Goal: Information Seeking & Learning: Compare options

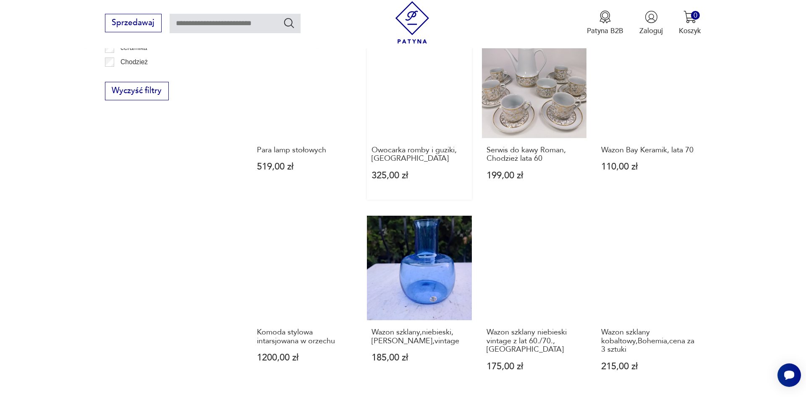
scroll to position [871, 0]
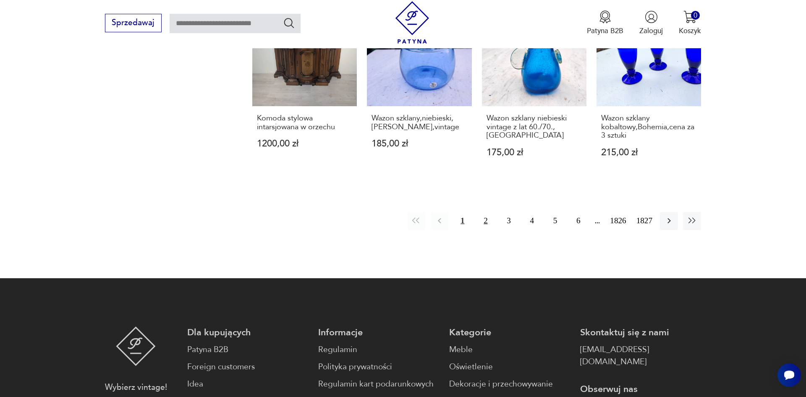
click at [485, 212] on button "2" at bounding box center [486, 221] width 18 height 18
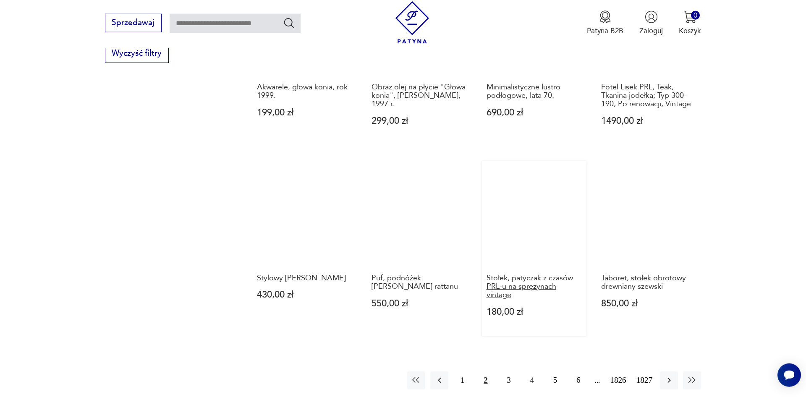
scroll to position [700, 0]
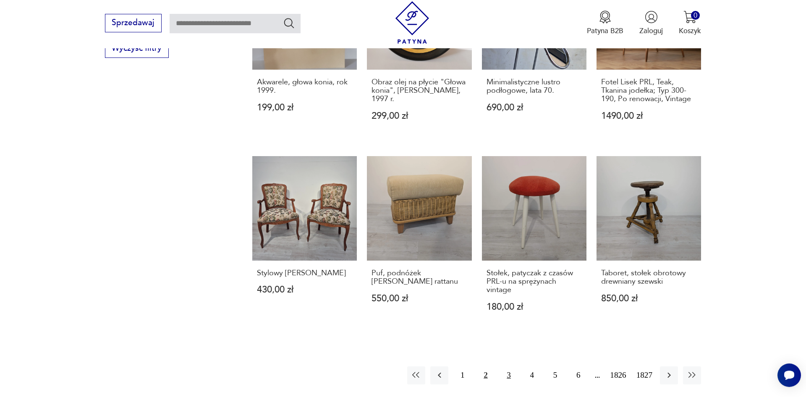
click at [514, 385] on button "3" at bounding box center [509, 376] width 18 height 18
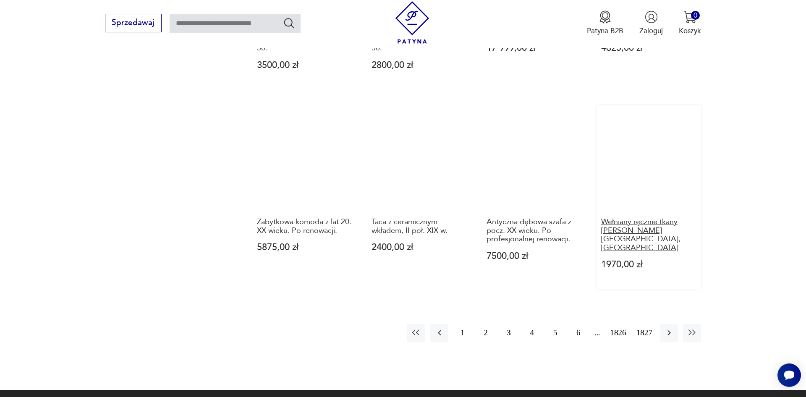
scroll to position [785, 0]
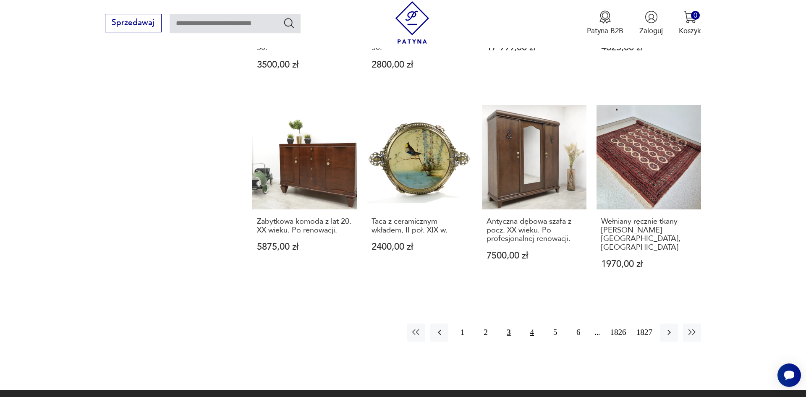
click at [539, 324] on button "4" at bounding box center [532, 333] width 18 height 18
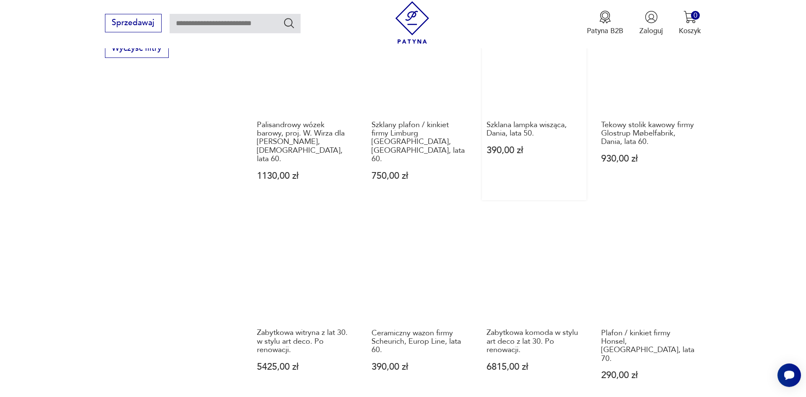
scroll to position [871, 0]
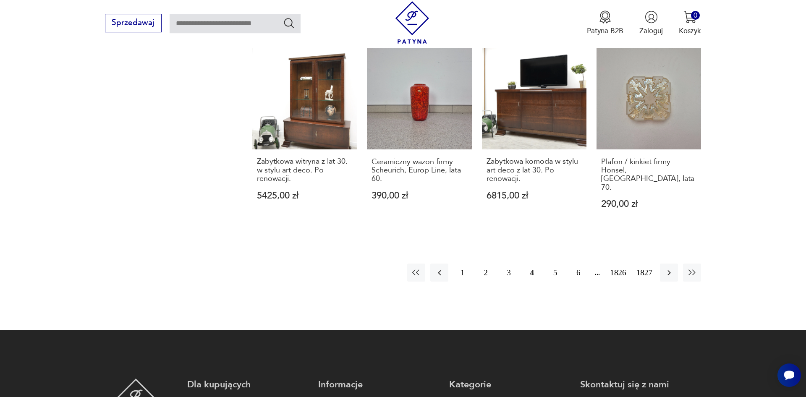
click at [556, 264] on button "5" at bounding box center [555, 273] width 18 height 18
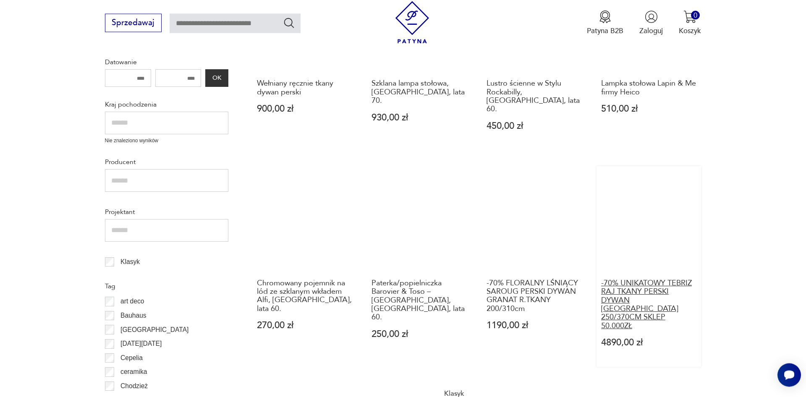
scroll to position [357, 0]
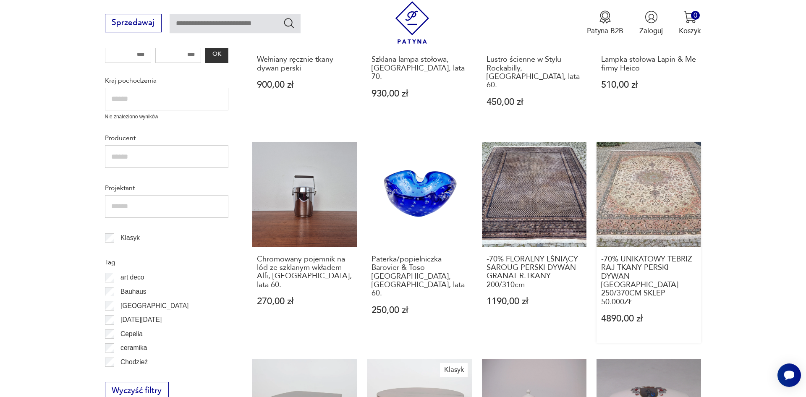
click at [641, 198] on link "-70% UNIKATOWY TEBRIZ RAJ TKANY PERSKI DYWAN IRAN 250/370CM SKLEP 50.000ZŁ 4890…" at bounding box center [649, 242] width 105 height 201
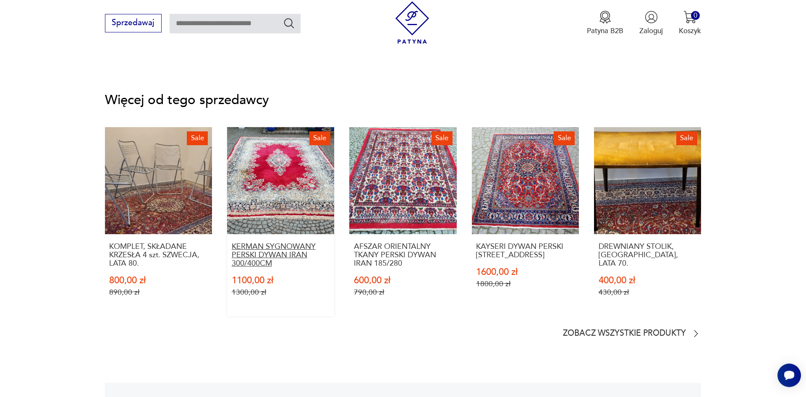
scroll to position [1157, 0]
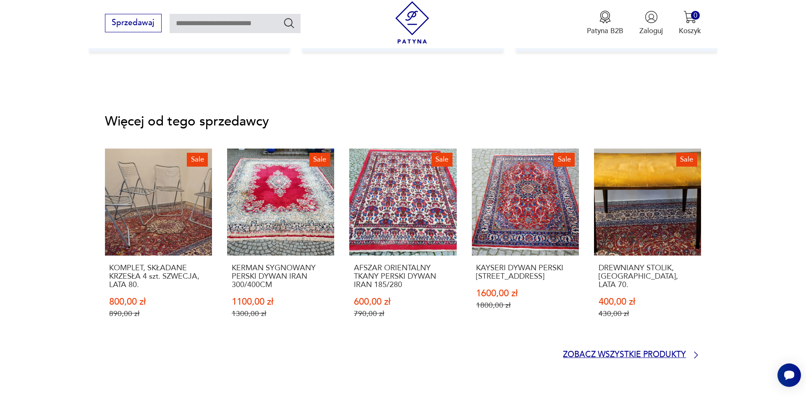
click at [586, 354] on p "Zobacz wszystkie produkty" at bounding box center [624, 355] width 123 height 7
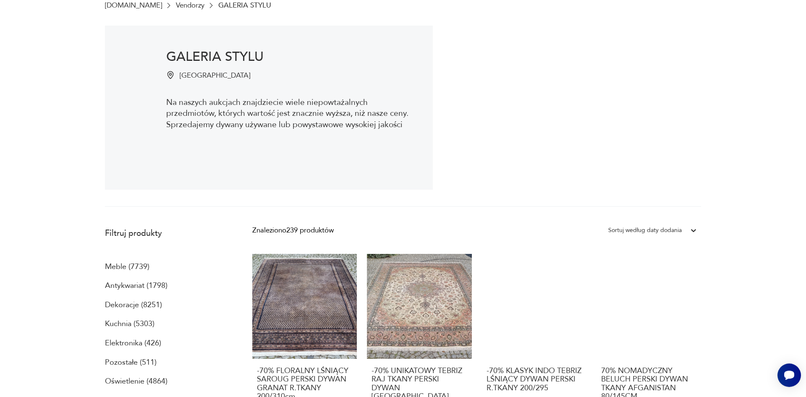
scroll to position [129, 0]
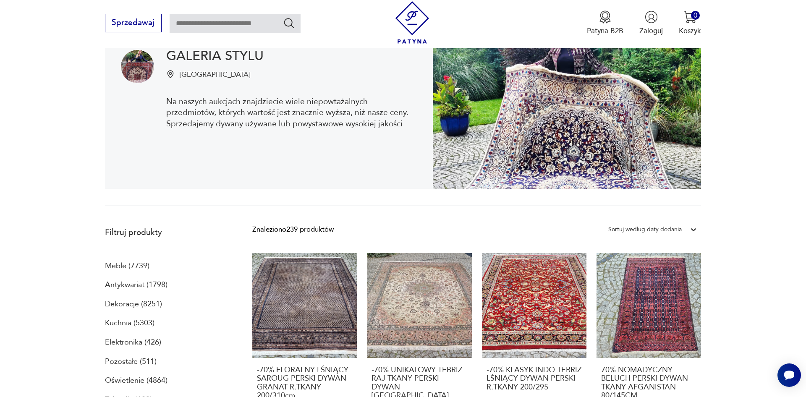
click at [687, 230] on div at bounding box center [693, 229] width 15 height 15
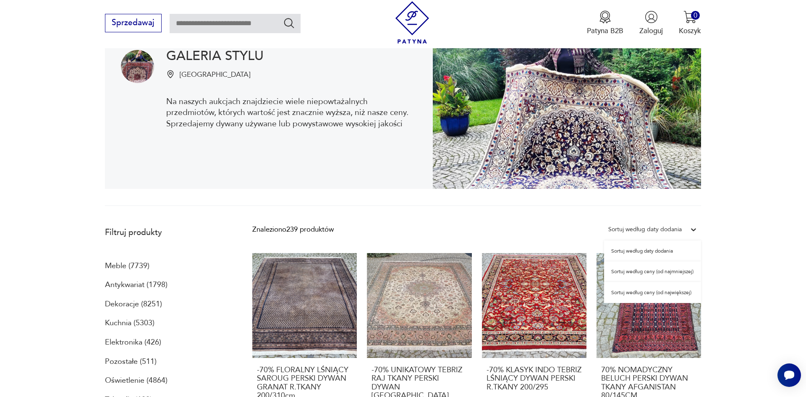
click at [650, 271] on div "Sortuj według ceny (od najmniejszej)" at bounding box center [652, 272] width 97 height 21
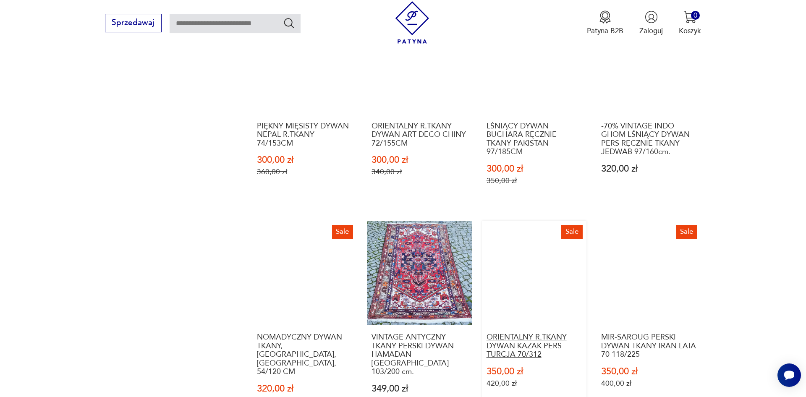
scroll to position [868, 0]
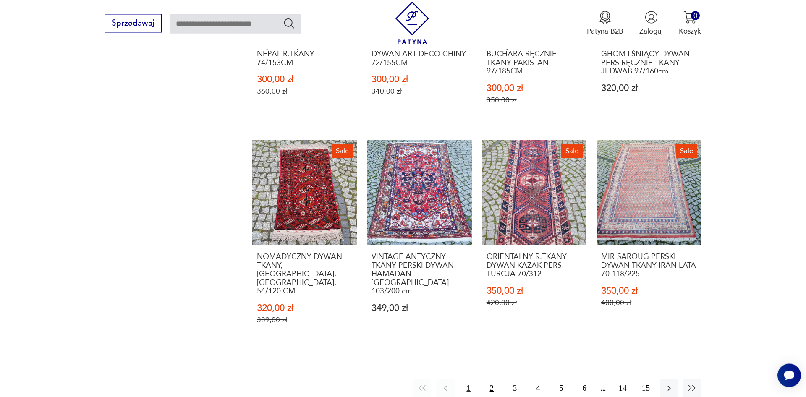
click at [492, 380] on button "2" at bounding box center [492, 389] width 18 height 18
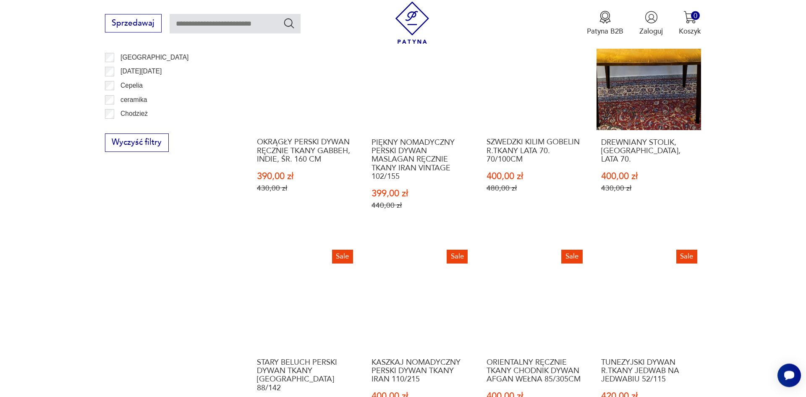
scroll to position [653, 0]
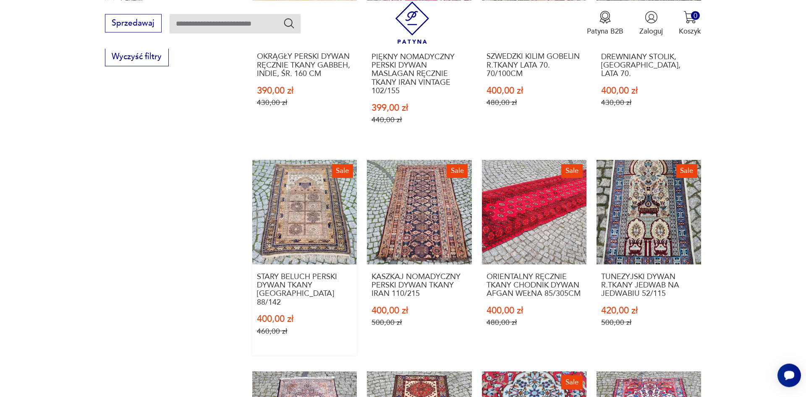
click at [279, 201] on link "Sale STARY BELUCH PERSKI DYWAN TKANY AFGANISTAN 88/142 400,00 zł 460,00 zł" at bounding box center [304, 257] width 105 height 195
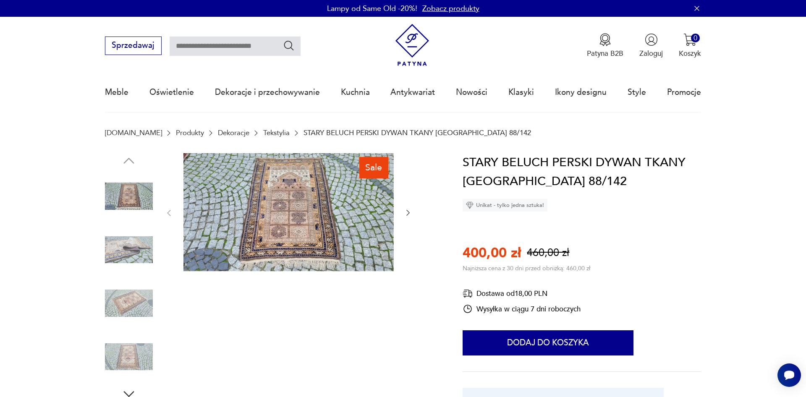
click at [276, 237] on img at bounding box center [289, 212] width 210 height 118
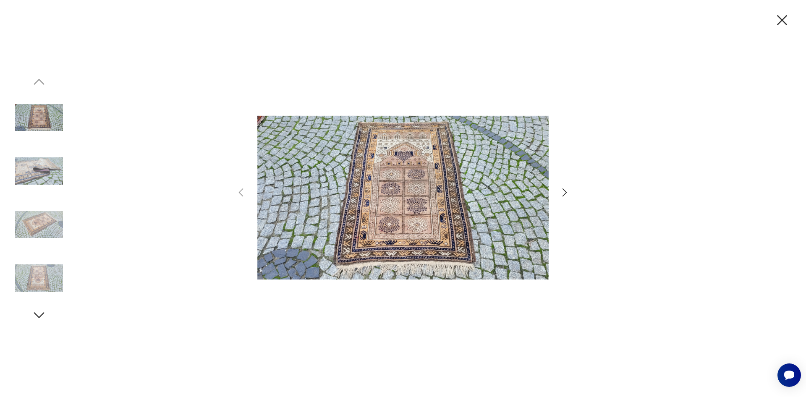
click at [61, 176] on img at bounding box center [39, 171] width 48 height 48
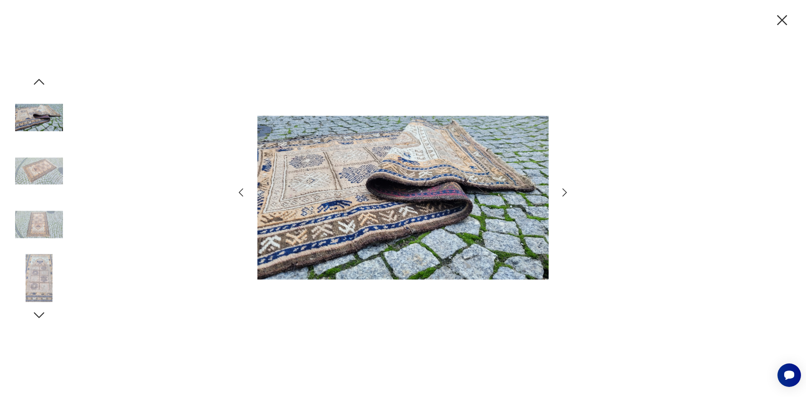
click at [42, 171] on img at bounding box center [39, 171] width 48 height 48
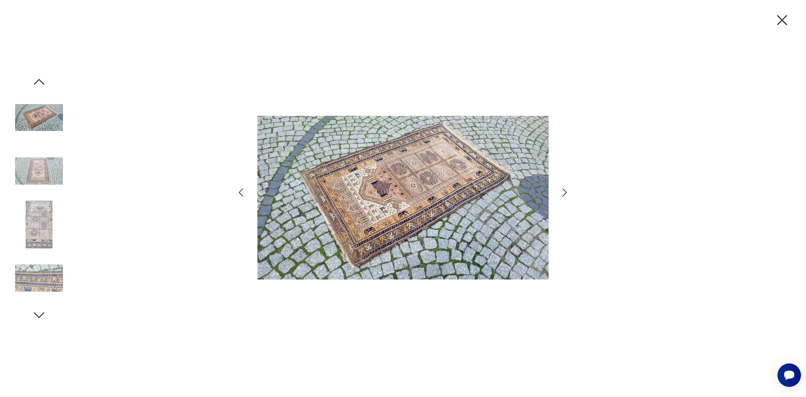
click at [41, 216] on img at bounding box center [39, 225] width 48 height 48
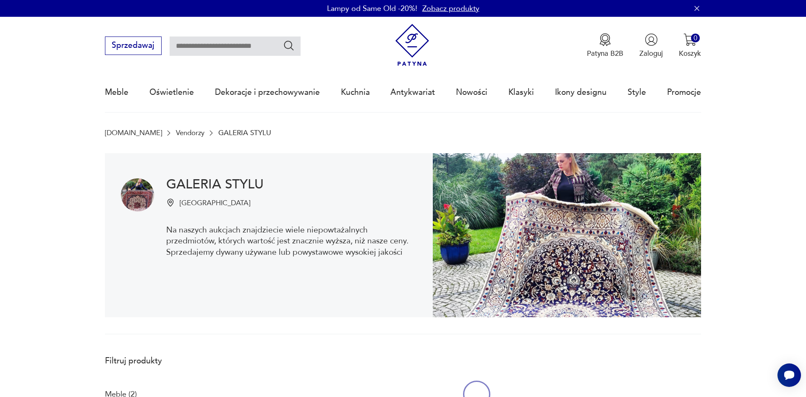
scroll to position [653, 0]
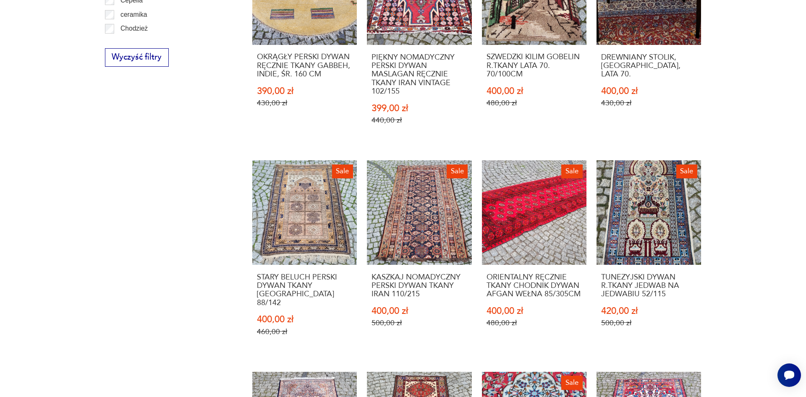
drag, startPoint x: 561, startPoint y: 236, endPoint x: 579, endPoint y: 232, distance: 18.1
click at [561, 236] on link "Sale ORIENTALNY RĘCZNIE TKANY CHODNIK DYWAN AFGAN WEŁNA 85/305CM 400,00 zł 480,…" at bounding box center [534, 257] width 105 height 195
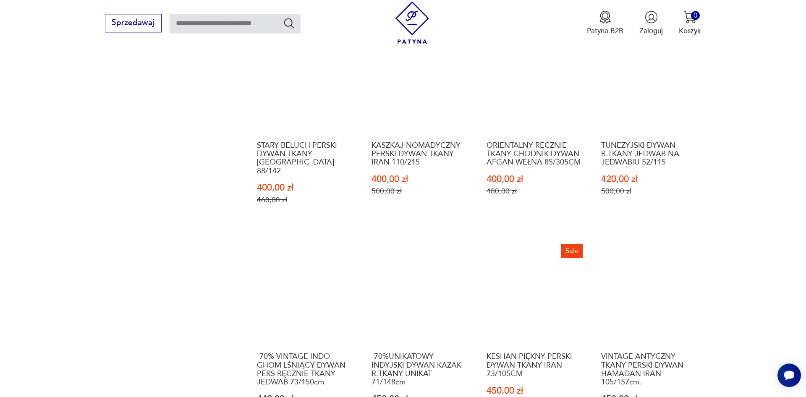
scroll to position [825, 0]
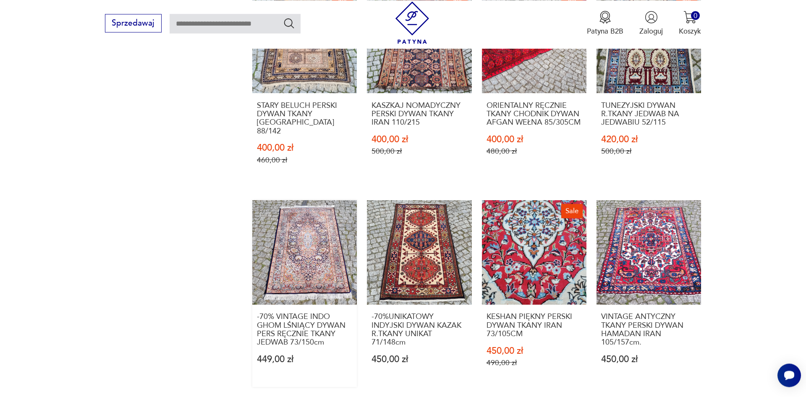
click at [301, 256] on link "-70% VINTAGE INDO GHOM LŚNIĄCY DYWAN PERS RĘCZNIE TKANY JEDWAB 73/150cm 449,00 …" at bounding box center [304, 293] width 105 height 187
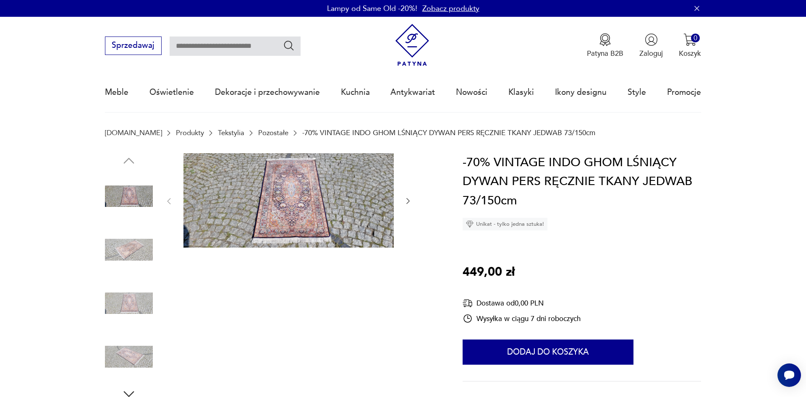
click at [139, 244] on img at bounding box center [129, 250] width 48 height 48
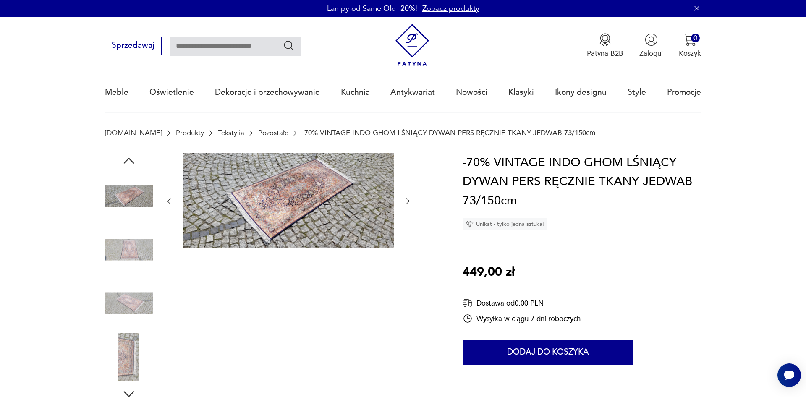
click at [129, 248] on img at bounding box center [129, 250] width 48 height 48
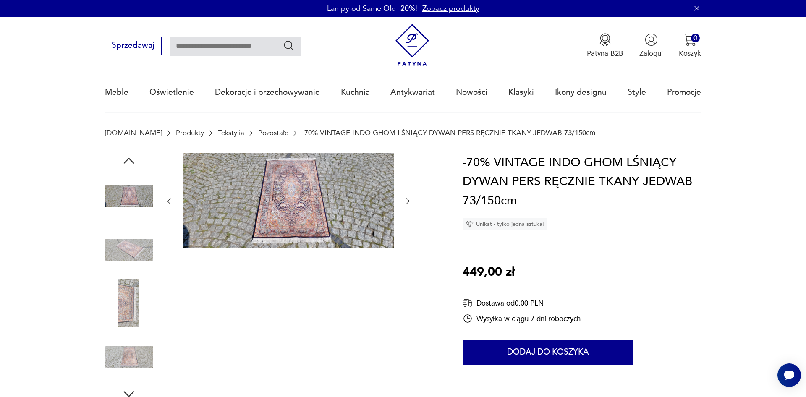
click at [134, 288] on img at bounding box center [129, 304] width 48 height 48
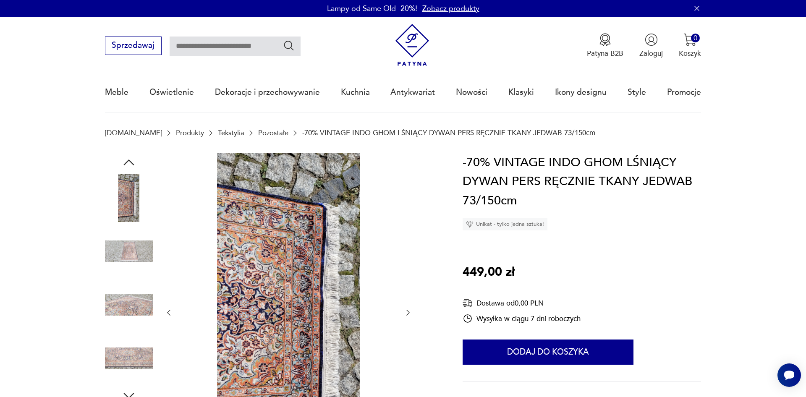
click at [342, 260] on img at bounding box center [289, 312] width 210 height 318
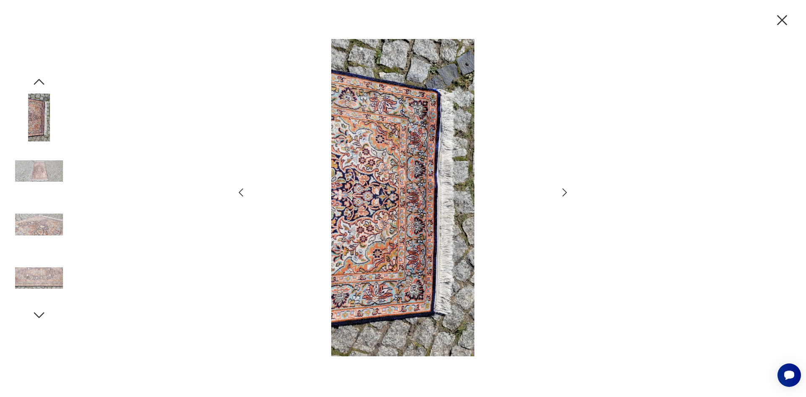
click at [53, 226] on img at bounding box center [39, 225] width 48 height 48
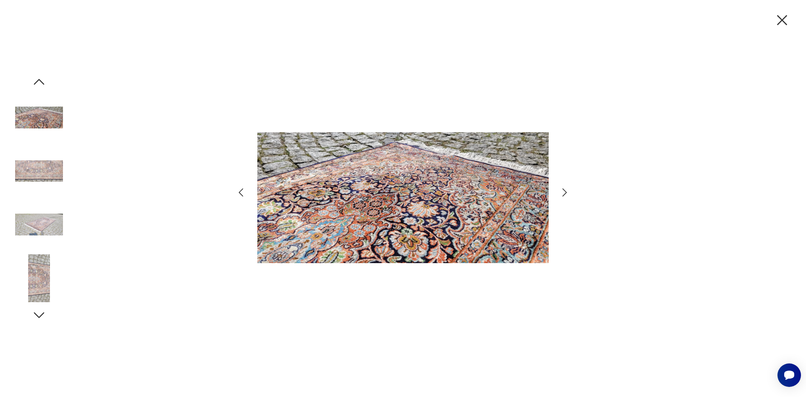
click at [45, 267] on img at bounding box center [39, 278] width 48 height 48
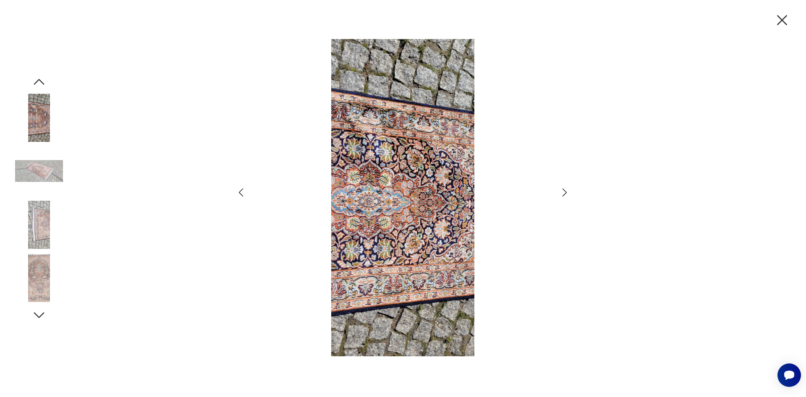
click at [784, 24] on icon "button" at bounding box center [783, 20] width 18 height 18
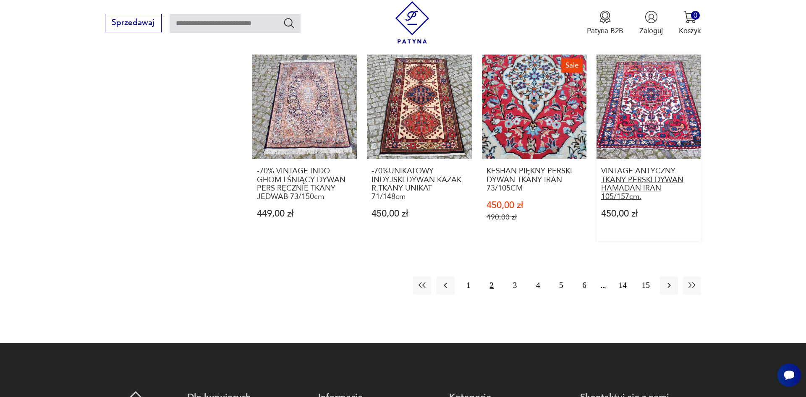
scroll to position [1009, 0]
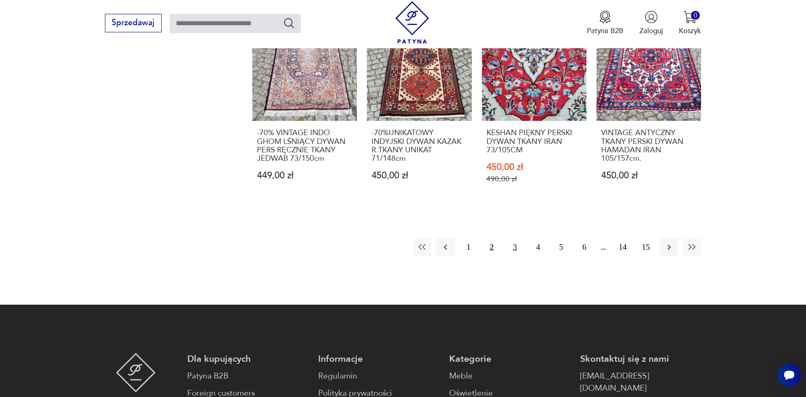
click at [512, 240] on button "3" at bounding box center [515, 248] width 18 height 18
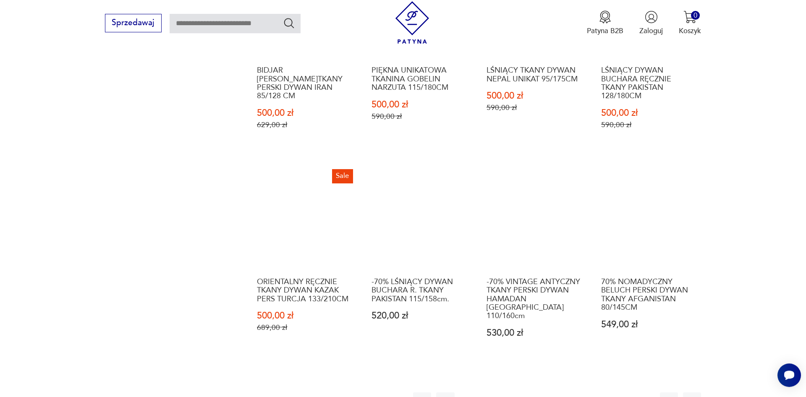
scroll to position [868, 0]
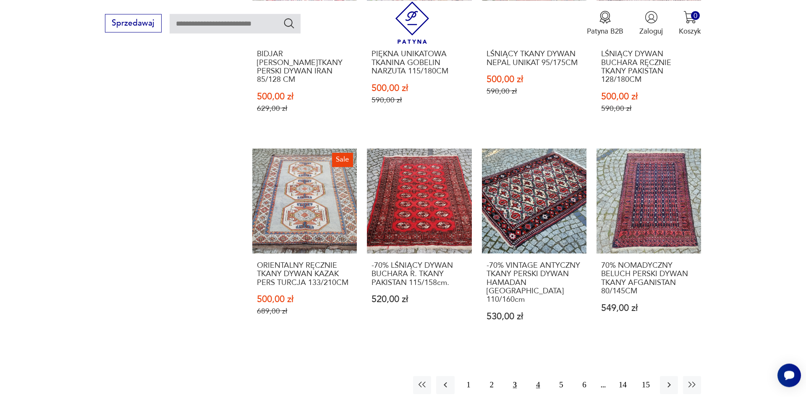
click at [536, 376] on button "4" at bounding box center [538, 385] width 18 height 18
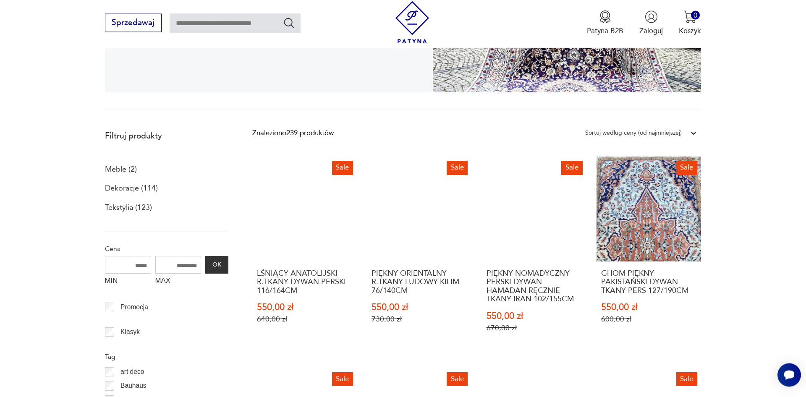
scroll to position [439, 0]
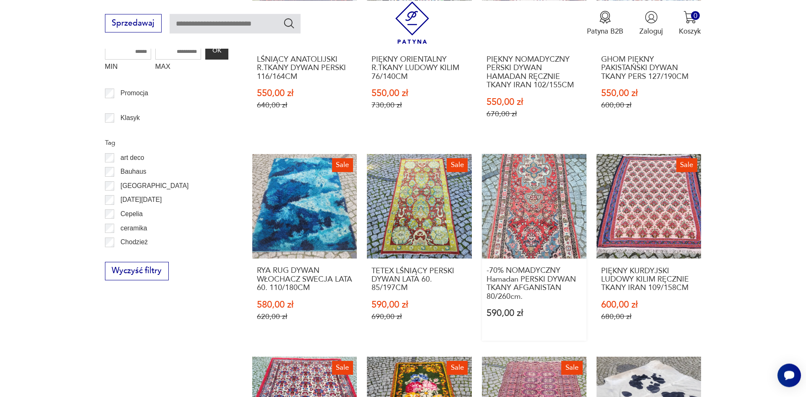
click at [504, 173] on link "-70% NOMADYCZNY Hamadan PERSKI DYWAN TKANY AFGANISTAN 80/260cm. 590,00 zł" at bounding box center [534, 247] width 105 height 187
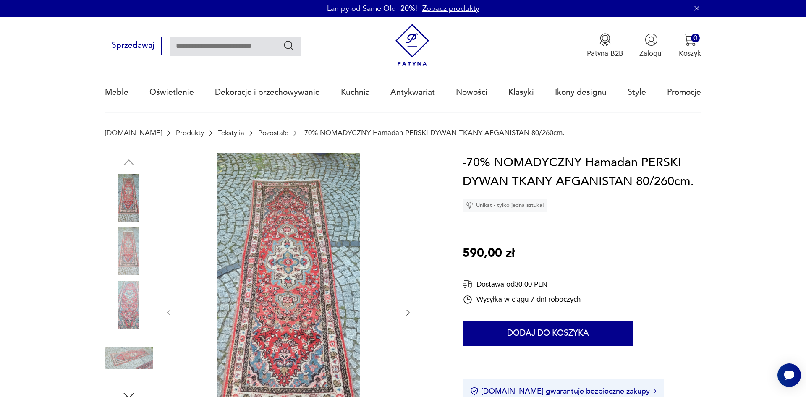
click at [130, 251] on img at bounding box center [129, 252] width 48 height 48
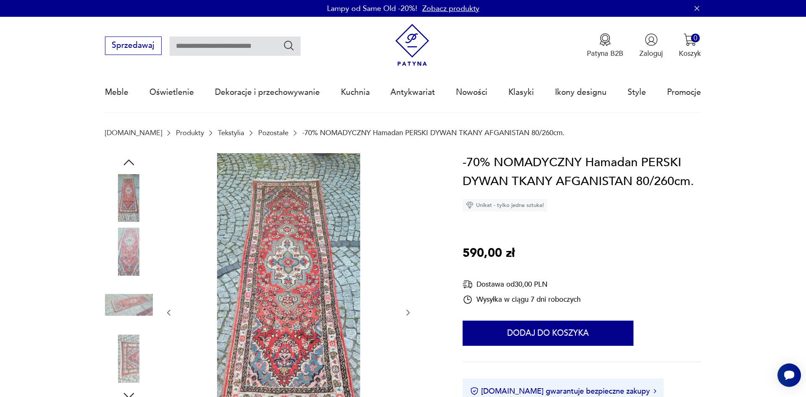
click at [303, 275] on img at bounding box center [289, 312] width 210 height 318
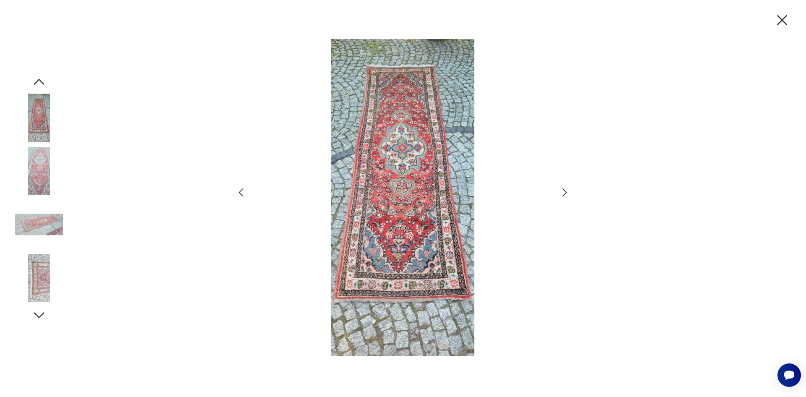
click at [562, 195] on icon "button" at bounding box center [565, 192] width 12 height 12
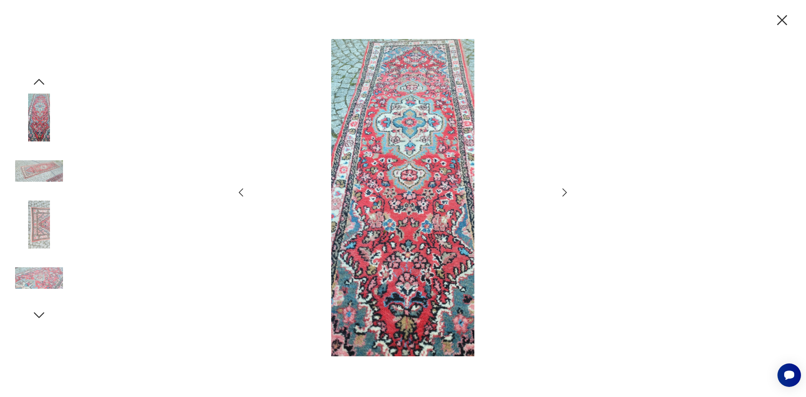
click at [562, 195] on icon "button" at bounding box center [565, 192] width 12 height 12
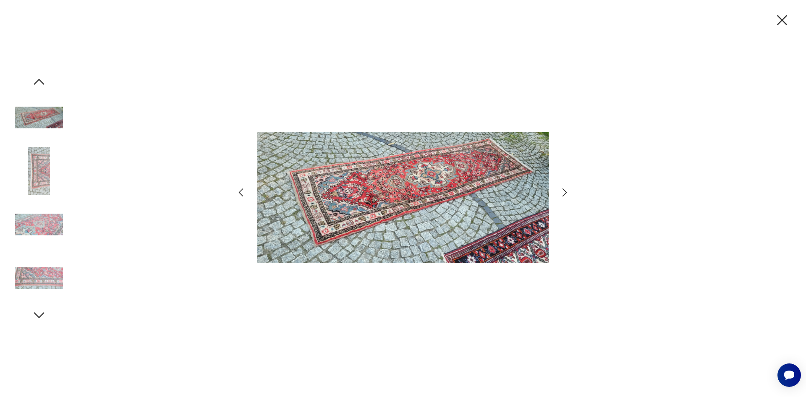
click at [562, 195] on icon "button" at bounding box center [565, 192] width 12 height 12
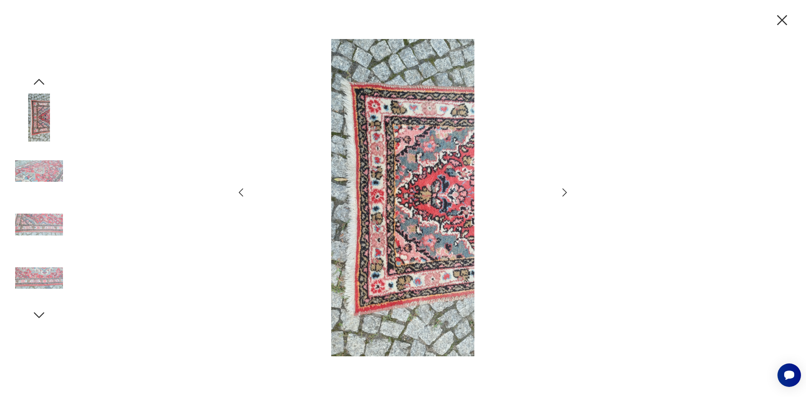
scroll to position [439, 0]
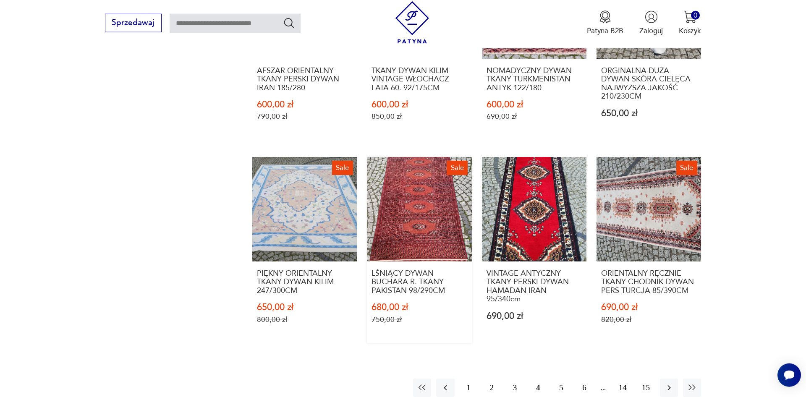
scroll to position [857, 0]
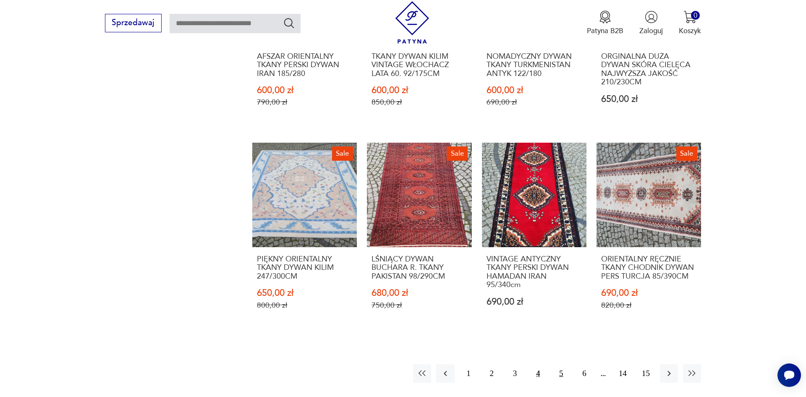
click at [558, 377] on button "5" at bounding box center [561, 374] width 18 height 18
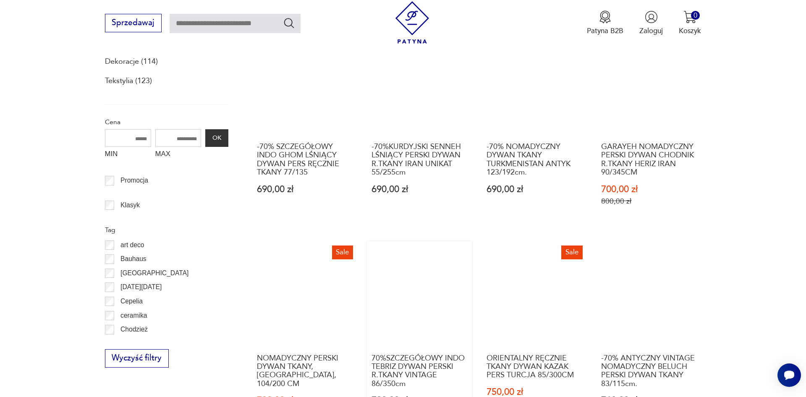
scroll to position [396, 0]
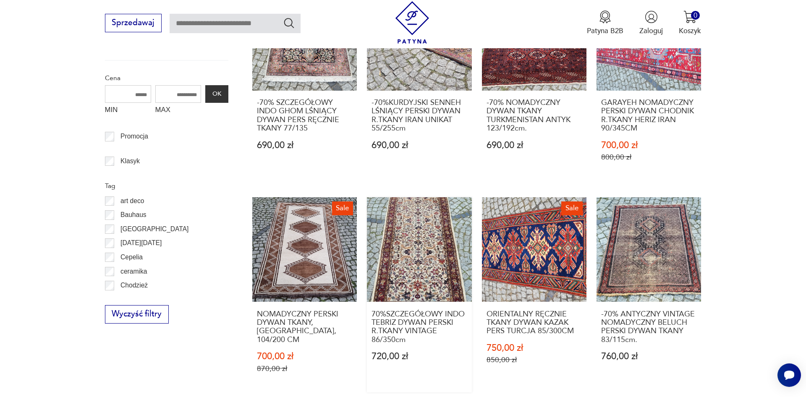
click at [444, 228] on link "70%SZCZEGÓŁOWY INDO TEBRIZ DYWAN PERSKI R.TKANY VINTAGE 86/350cm 720,00 zł" at bounding box center [419, 294] width 105 height 195
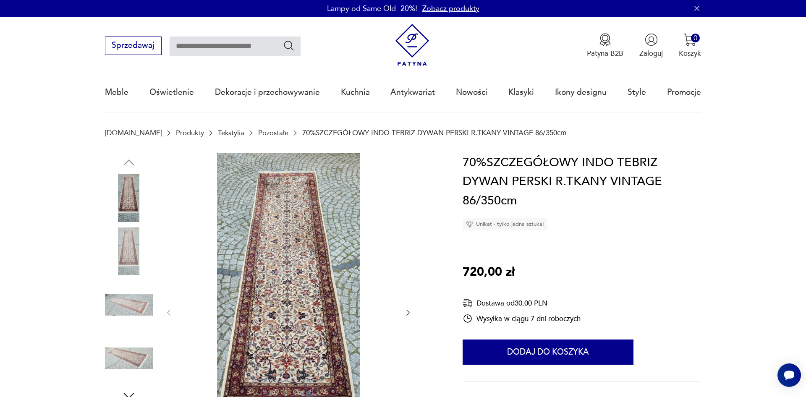
click at [275, 239] on img at bounding box center [289, 312] width 210 height 318
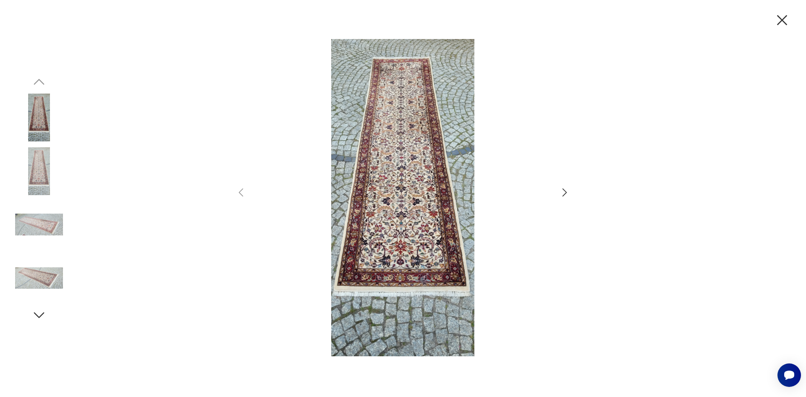
click at [564, 192] on icon "button" at bounding box center [565, 192] width 12 height 12
click at [564, 193] on icon "button" at bounding box center [565, 192] width 12 height 12
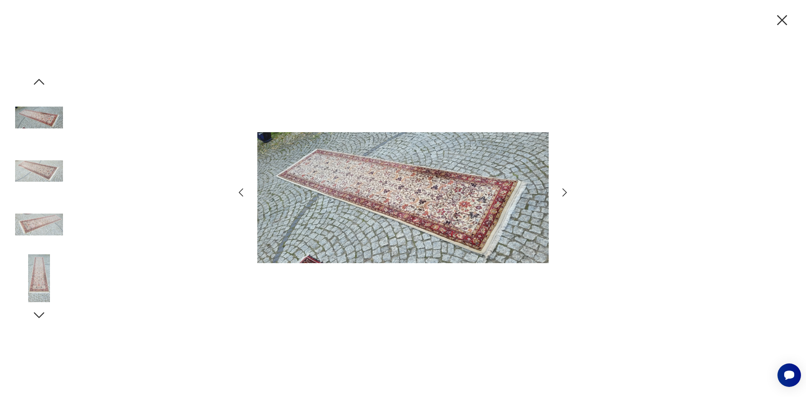
click at [564, 193] on icon "button" at bounding box center [565, 192] width 12 height 12
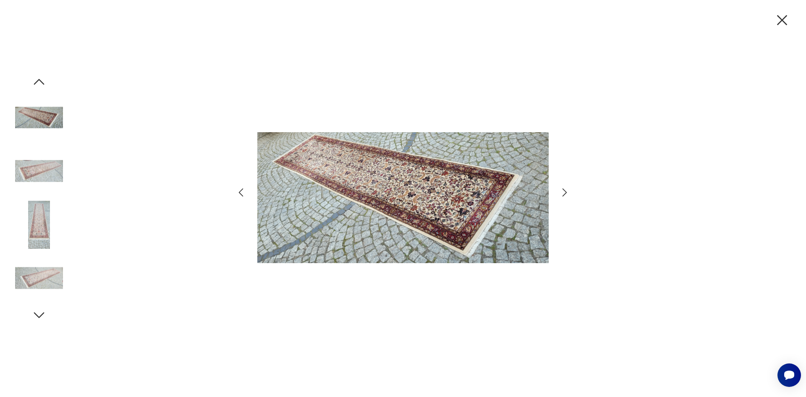
click at [564, 193] on icon "button" at bounding box center [565, 192] width 12 height 12
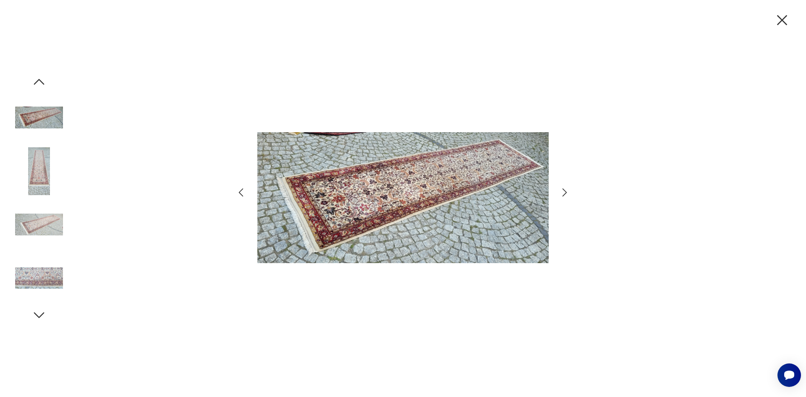
click at [564, 193] on icon "button" at bounding box center [565, 192] width 12 height 12
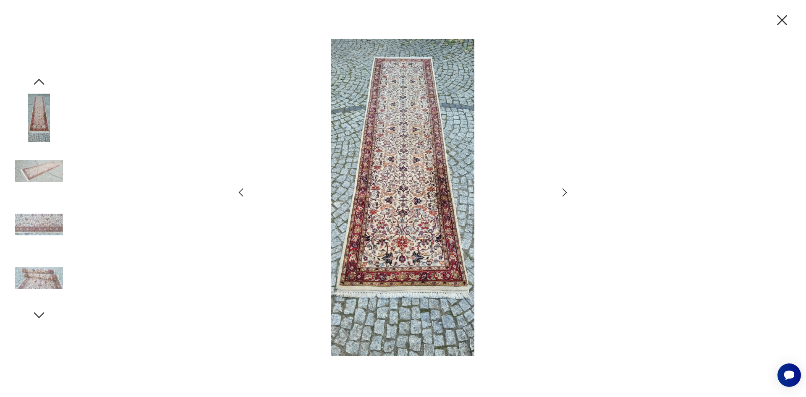
click at [564, 193] on icon "button" at bounding box center [565, 192] width 12 height 12
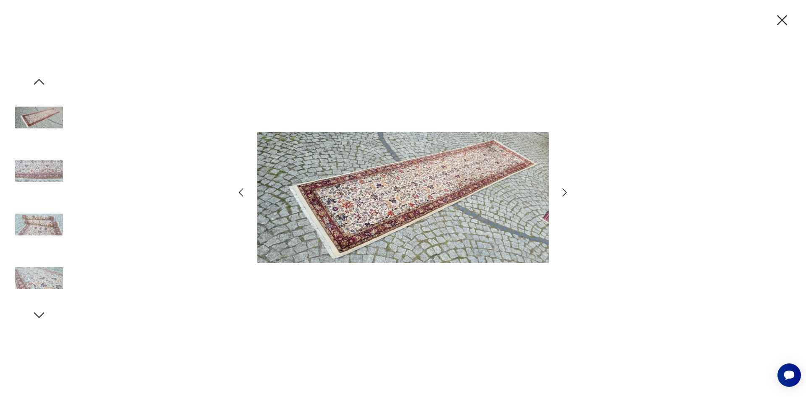
click at [564, 193] on icon "button" at bounding box center [565, 192] width 12 height 12
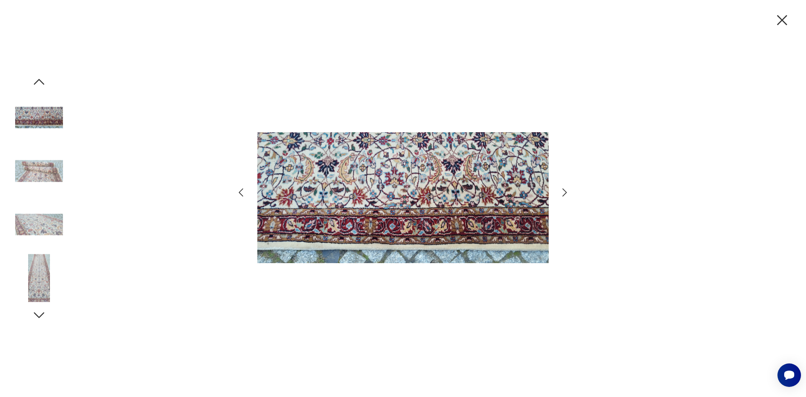
click at [564, 193] on icon "button" at bounding box center [565, 192] width 12 height 12
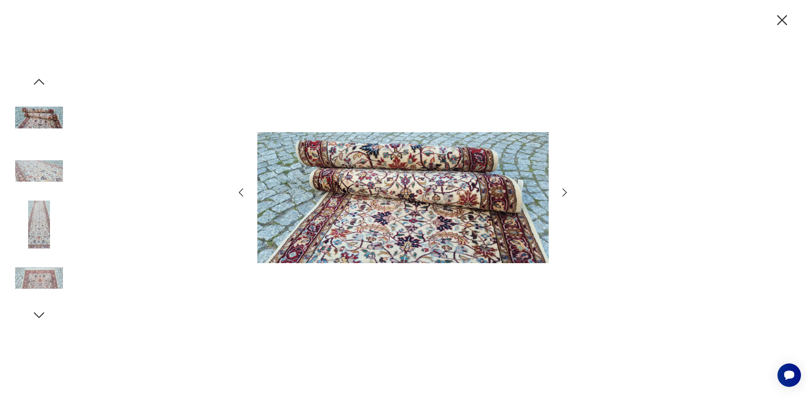
click at [564, 193] on icon "button" at bounding box center [565, 192] width 12 height 12
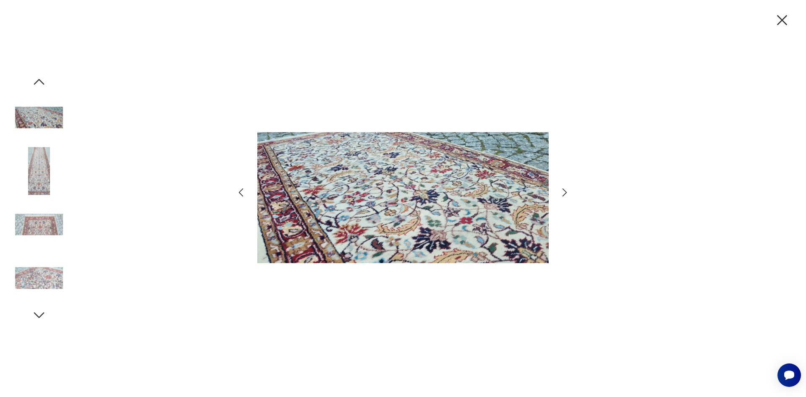
click at [563, 195] on icon "button" at bounding box center [565, 192] width 12 height 12
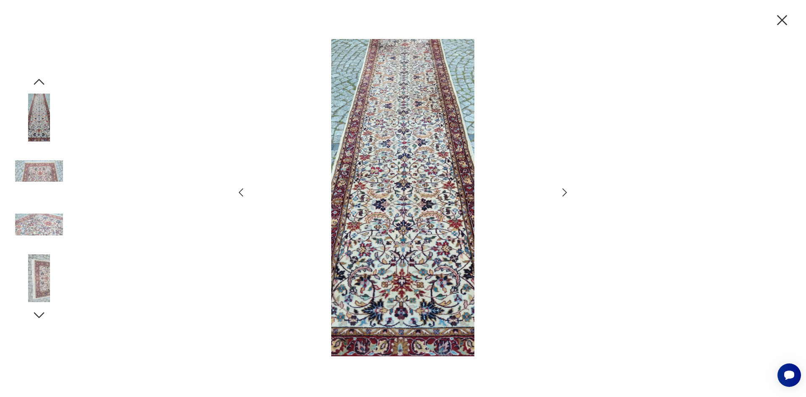
click at [778, 22] on icon "button" at bounding box center [783, 20] width 18 height 18
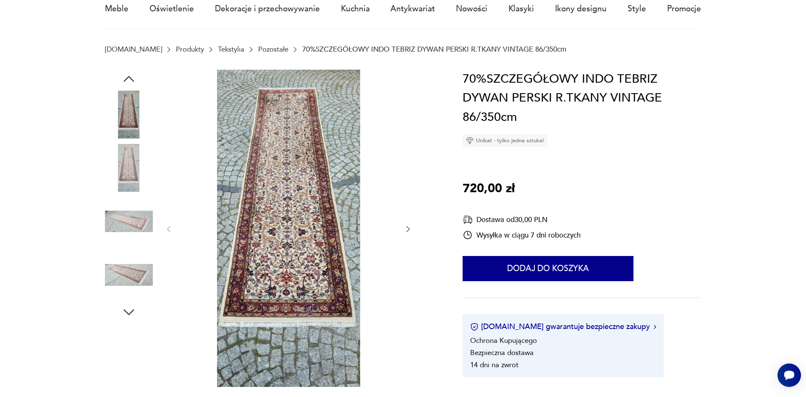
scroll to position [86, 0]
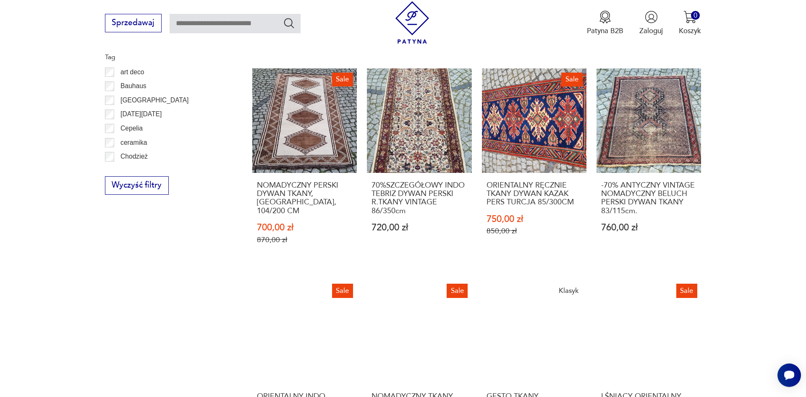
scroll to position [514, 0]
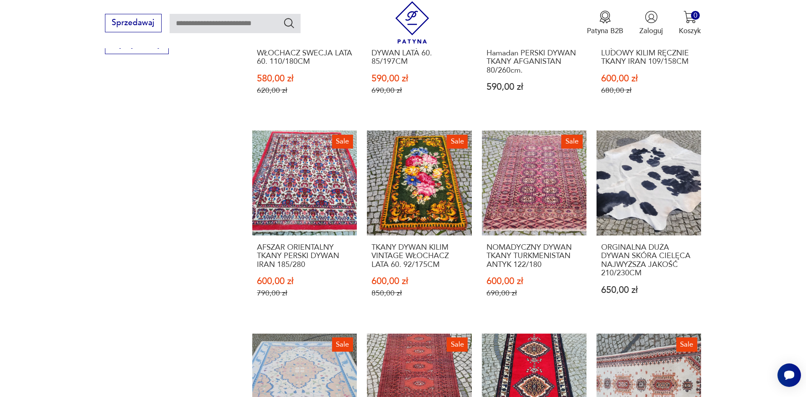
scroll to position [923, 0]
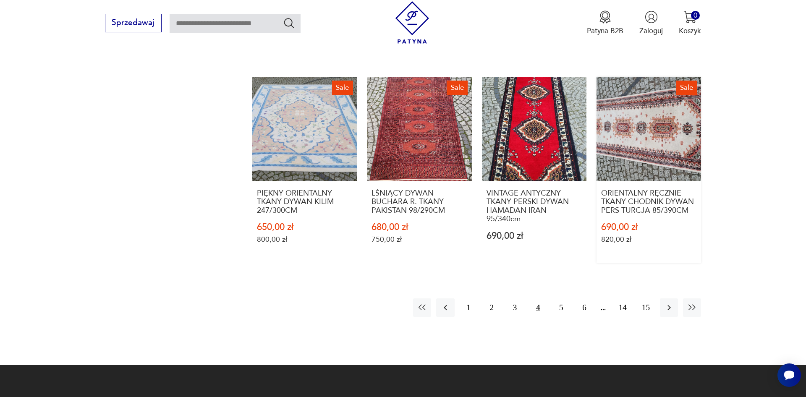
click at [628, 156] on link "Sale ORIENTALNY RĘCZNIE TKANY CHODNIK DYWAN PERS TURCJA 85/390CM 690,00 zł 820,…" at bounding box center [649, 170] width 105 height 187
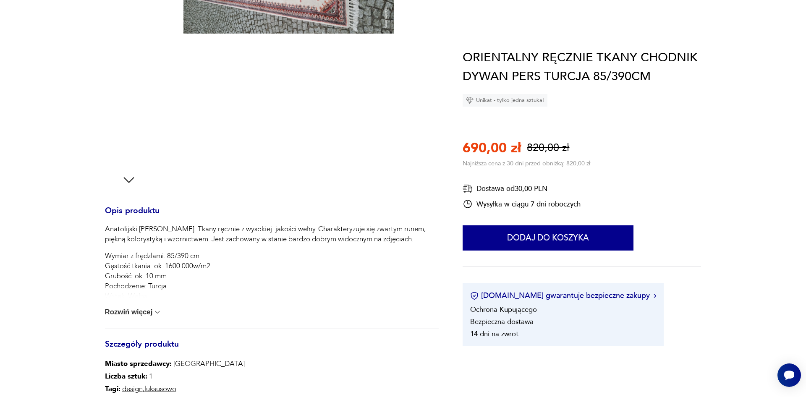
scroll to position [43, 0]
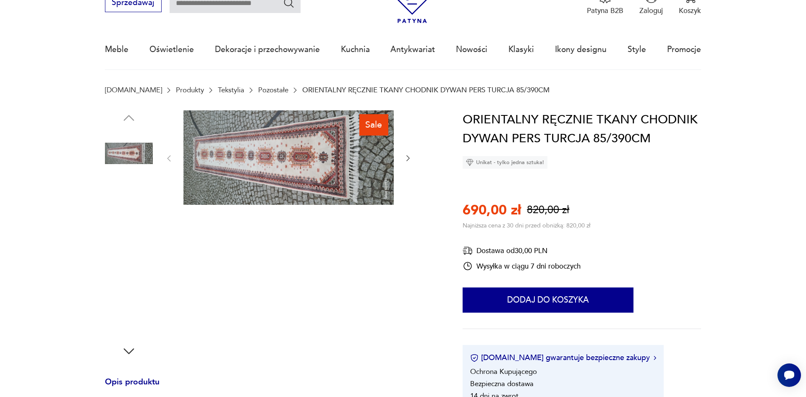
click at [259, 150] on img at bounding box center [289, 157] width 210 height 95
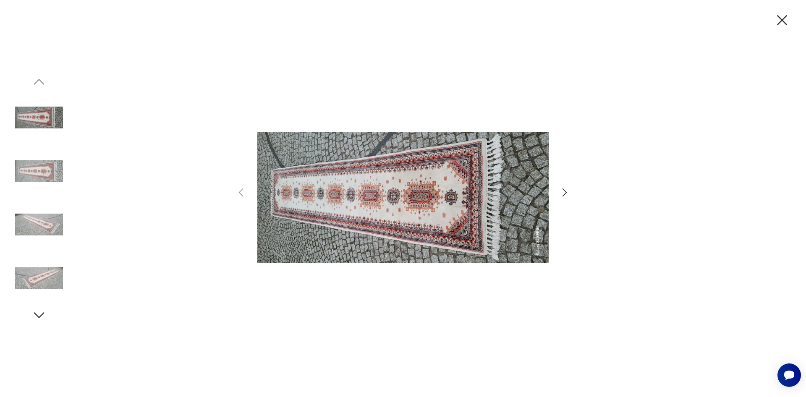
click at [564, 197] on icon "button" at bounding box center [565, 192] width 12 height 12
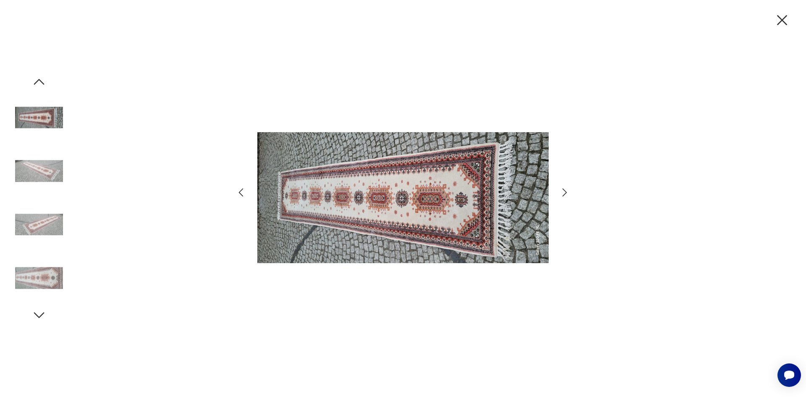
click at [564, 197] on icon "button" at bounding box center [565, 192] width 12 height 12
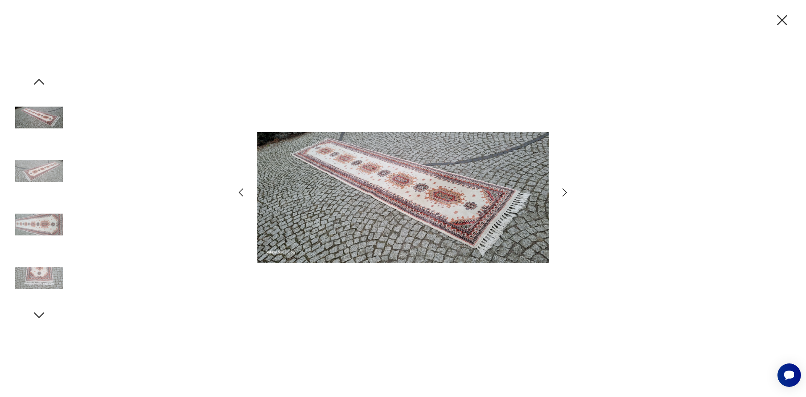
click at [564, 197] on icon "button" at bounding box center [565, 192] width 12 height 12
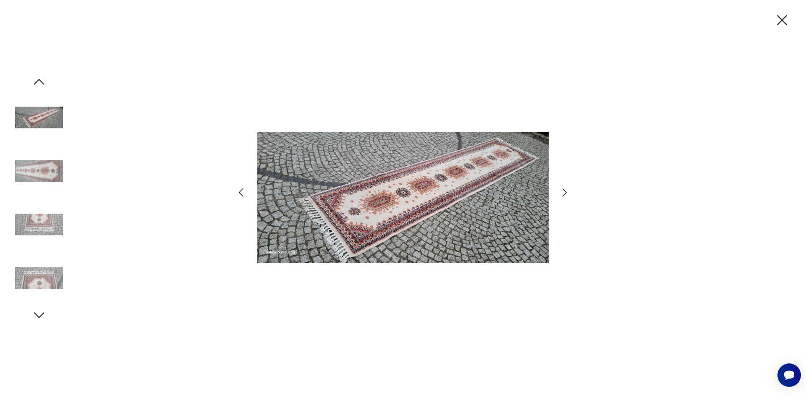
click at [564, 197] on icon "button" at bounding box center [565, 192] width 12 height 12
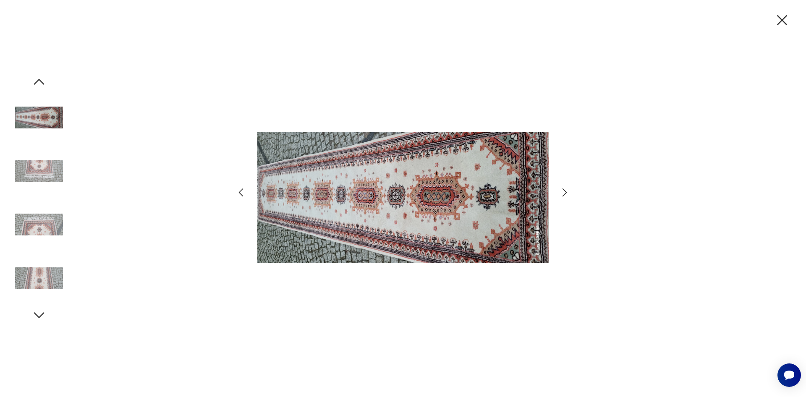
click at [564, 197] on icon "button" at bounding box center [565, 192] width 12 height 12
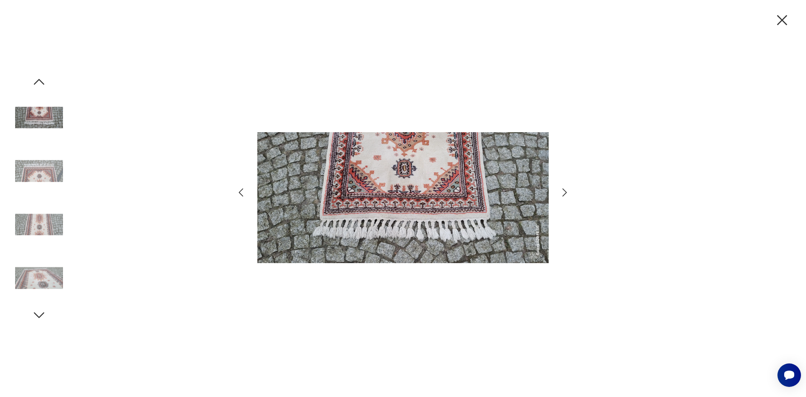
click at [564, 197] on icon "button" at bounding box center [565, 192] width 12 height 12
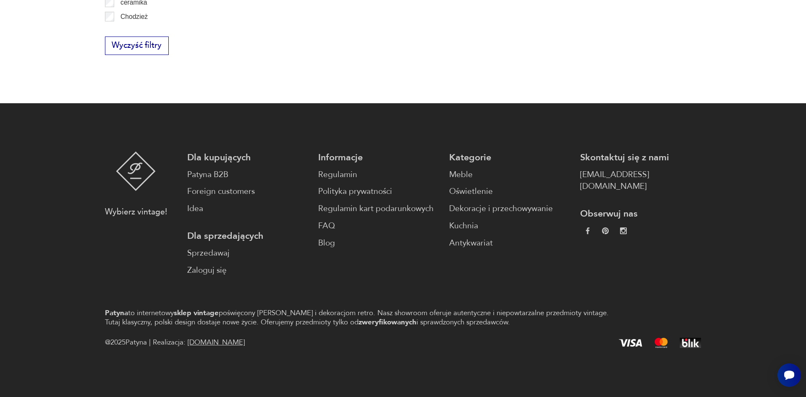
scroll to position [666, 0]
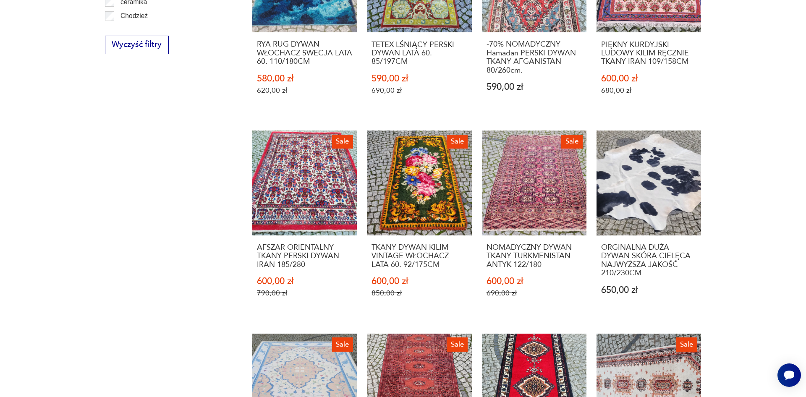
drag, startPoint x: 806, startPoint y: 259, endPoint x: 799, endPoint y: 254, distance: 8.4
click at [804, 259] on section "Filtruj produkty Meble (2) Dekoracje (114) Tekstylia (123) Cena MIN MAX OK Prom…" at bounding box center [403, 153] width 806 height 937
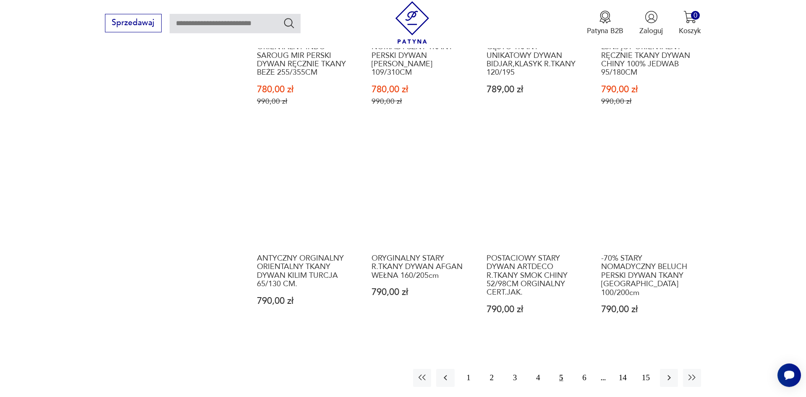
scroll to position [953, 0]
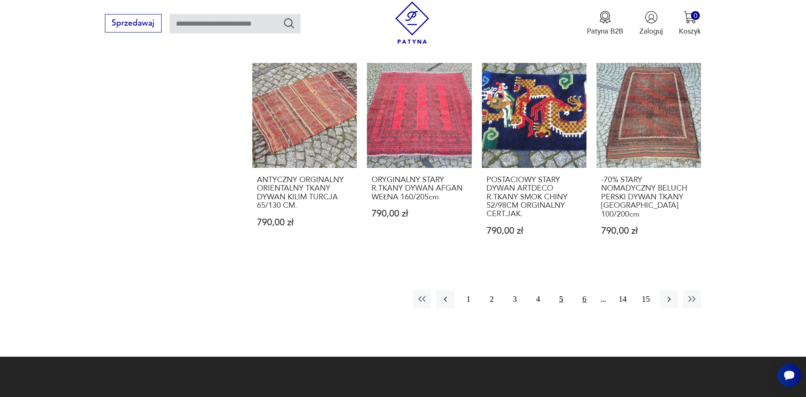
click at [580, 291] on button "6" at bounding box center [584, 300] width 18 height 18
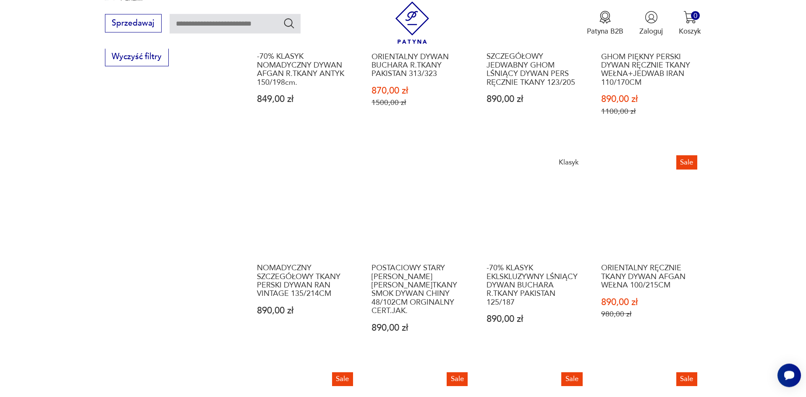
scroll to position [868, 0]
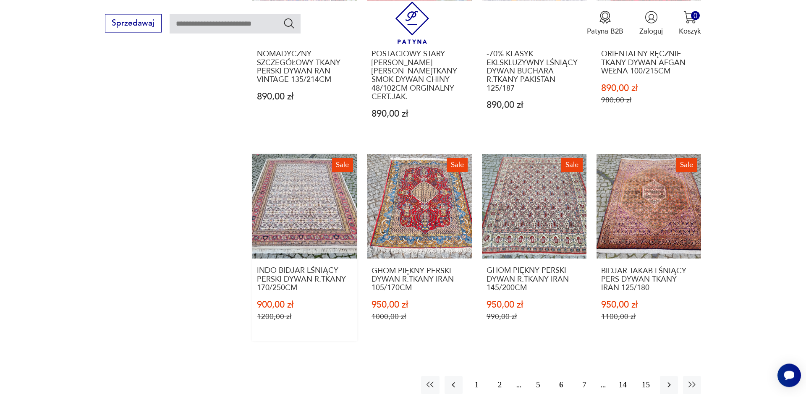
click at [309, 194] on link "Sale INDO BIDJAR LŚNIĄCY PERSKI DYWAN R.TKANY 170/250CM 900,00 zł 1200,00 zł" at bounding box center [304, 247] width 105 height 187
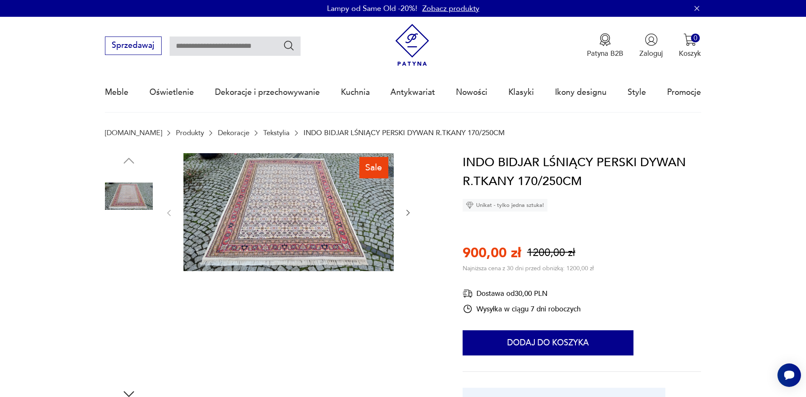
click at [305, 199] on img at bounding box center [289, 212] width 210 height 118
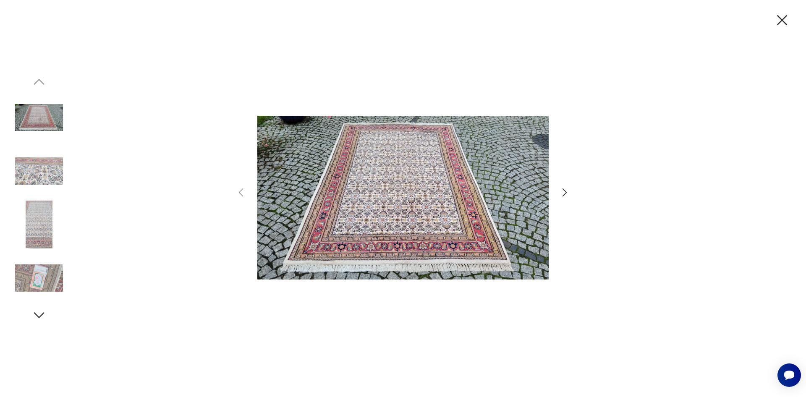
click at [562, 191] on icon "button" at bounding box center [565, 192] width 12 height 12
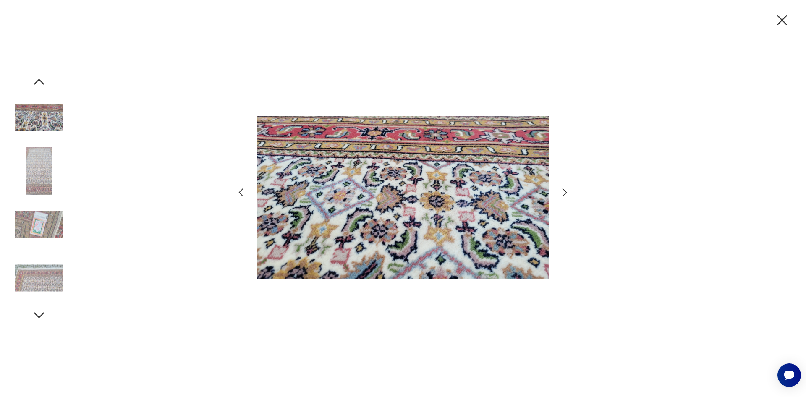
click at [562, 191] on icon "button" at bounding box center [565, 192] width 12 height 12
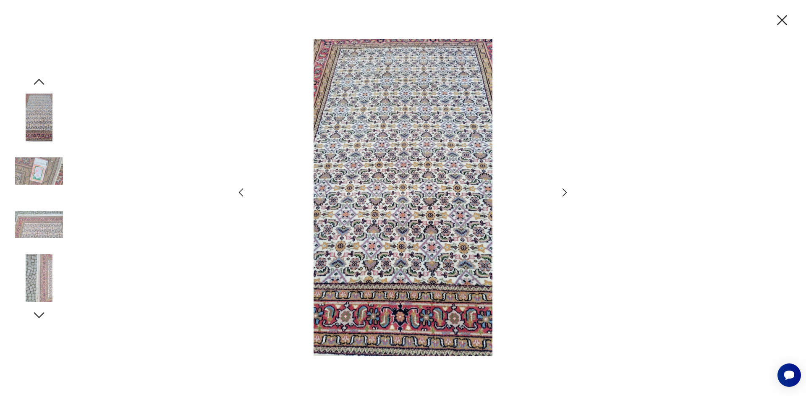
click at [562, 191] on icon "button" at bounding box center [565, 192] width 12 height 12
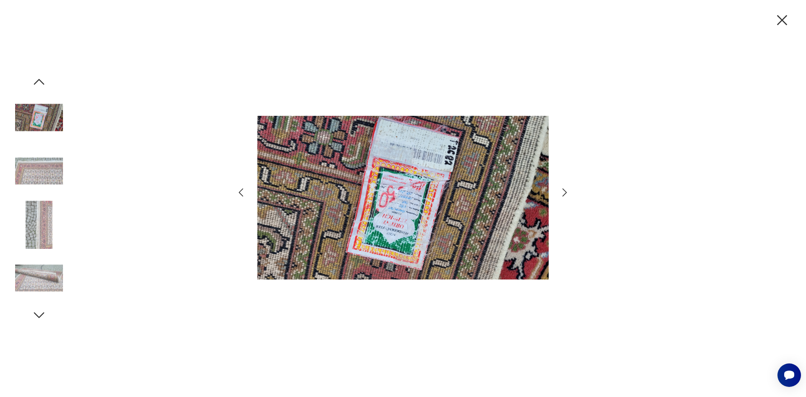
click at [562, 191] on icon "button" at bounding box center [565, 192] width 12 height 12
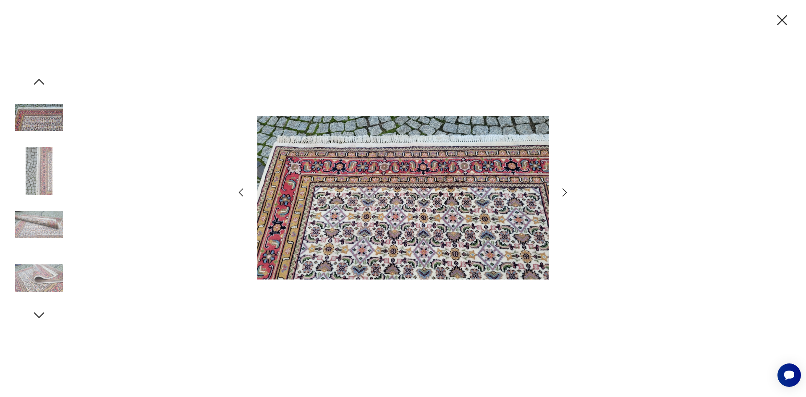
click at [562, 191] on icon "button" at bounding box center [565, 192] width 12 height 12
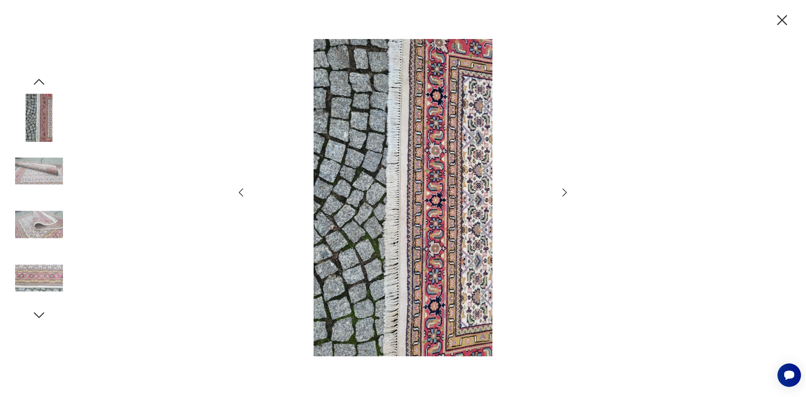
click at [562, 191] on icon "button" at bounding box center [565, 192] width 12 height 12
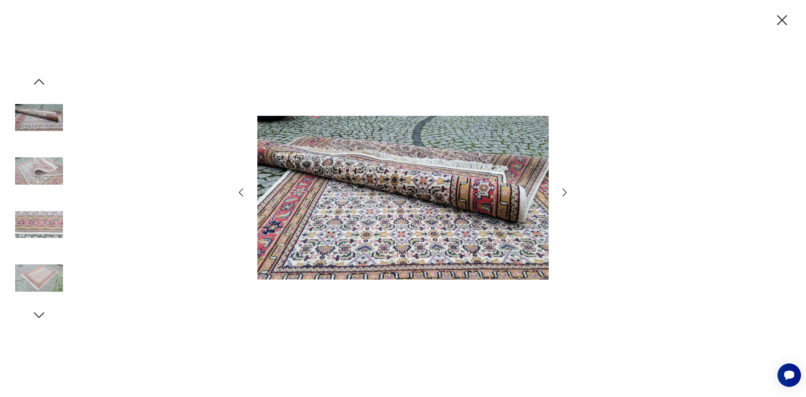
click at [562, 191] on icon "button" at bounding box center [565, 192] width 12 height 12
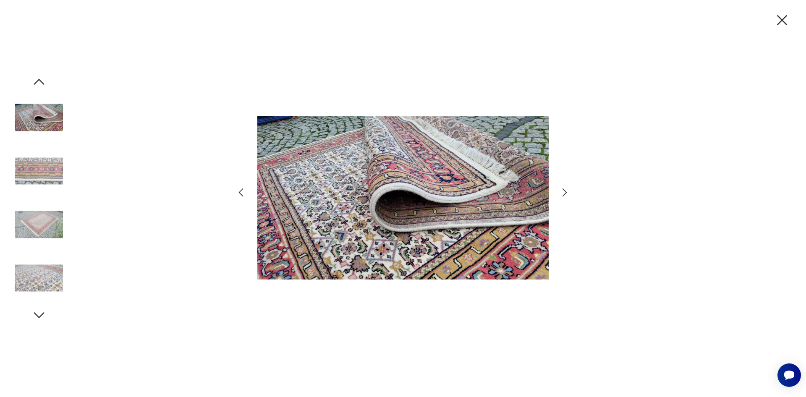
click at [562, 191] on icon "button" at bounding box center [565, 192] width 12 height 12
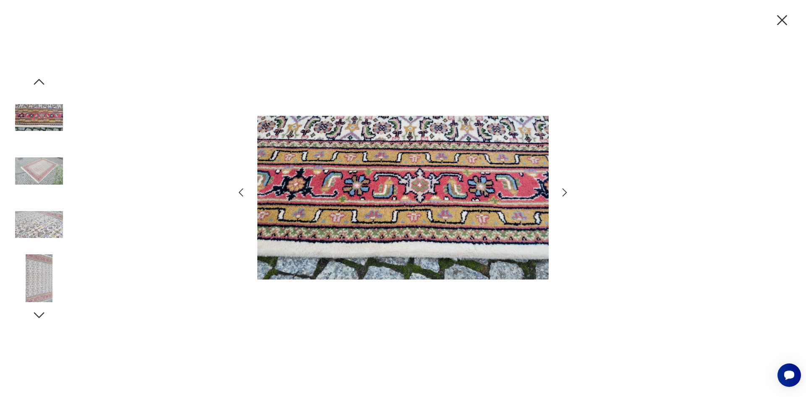
click at [562, 191] on icon "button" at bounding box center [565, 192] width 12 height 12
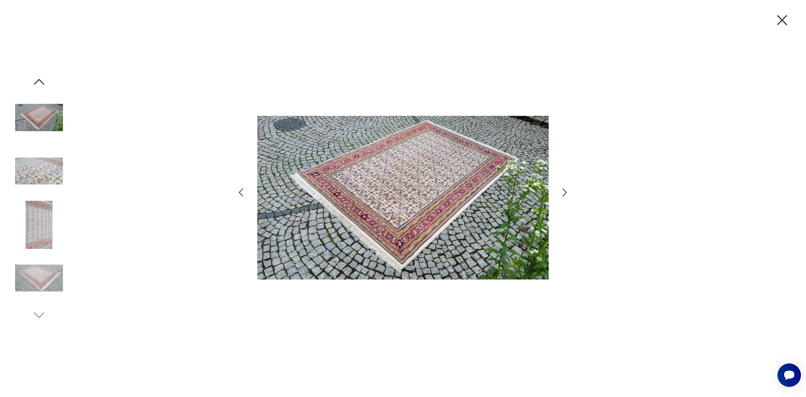
click at [562, 191] on icon "button" at bounding box center [565, 192] width 12 height 12
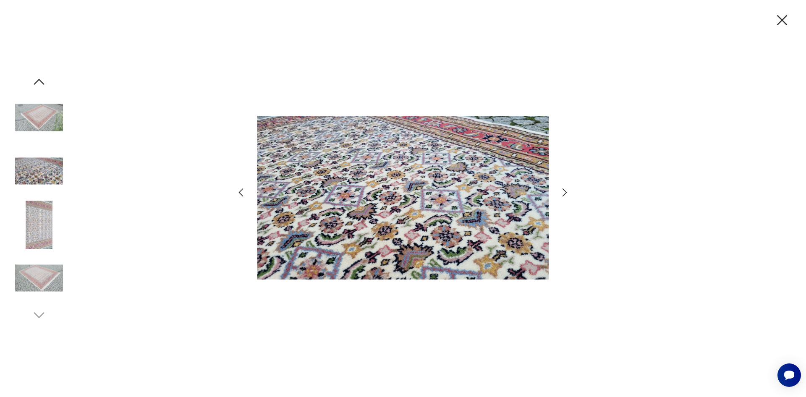
click at [562, 191] on icon "button" at bounding box center [565, 192] width 12 height 12
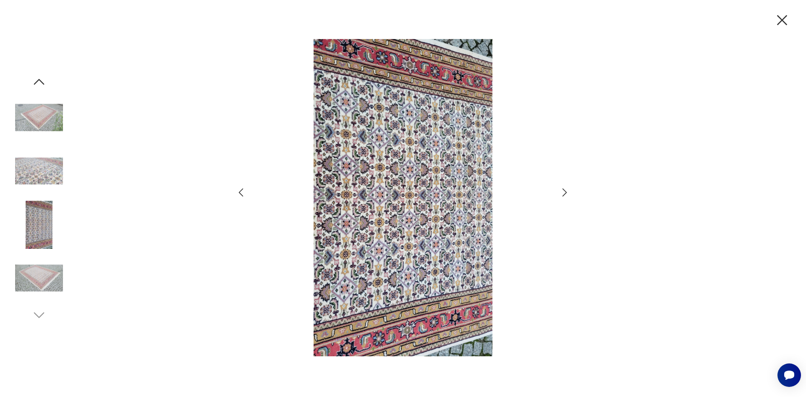
click at [563, 191] on icon "button" at bounding box center [565, 192] width 12 height 12
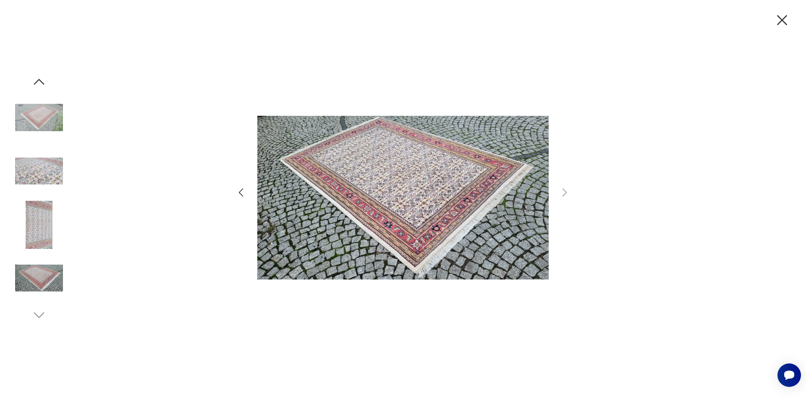
click at [783, 22] on icon "button" at bounding box center [783, 20] width 18 height 18
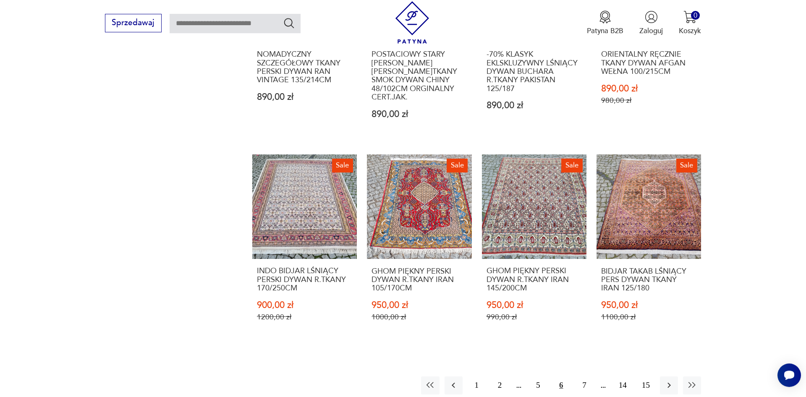
scroll to position [900, 0]
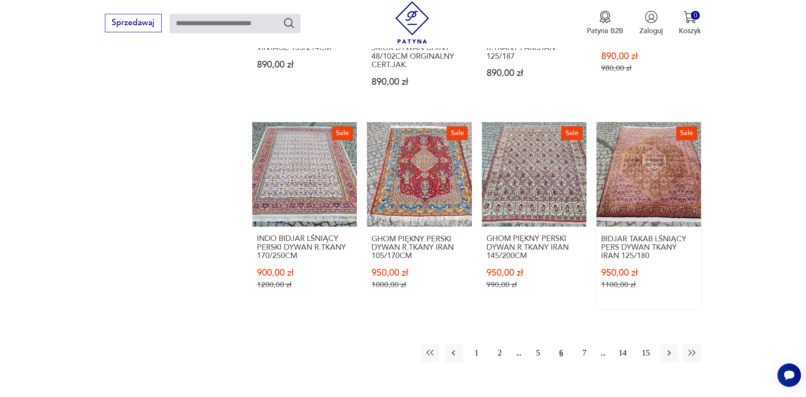
click at [622, 183] on link "Sale BIDJAR TAKAB LŚNIĄCY PERS DYWAN TKANY IRAN 125/180 950,00 zł 1100,00 zł" at bounding box center [649, 215] width 105 height 187
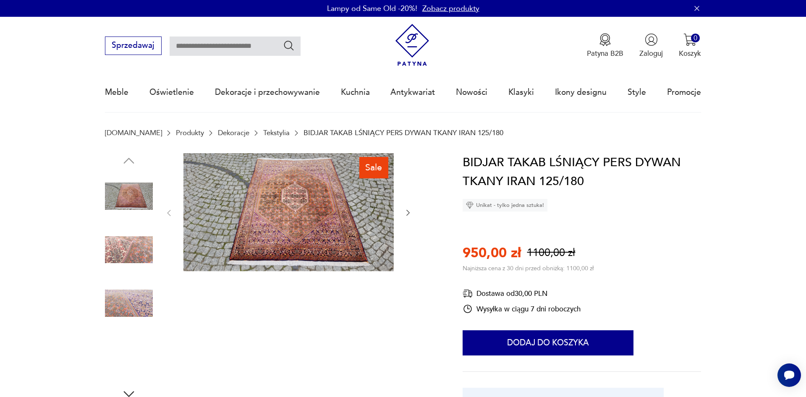
click at [348, 216] on img at bounding box center [289, 212] width 210 height 118
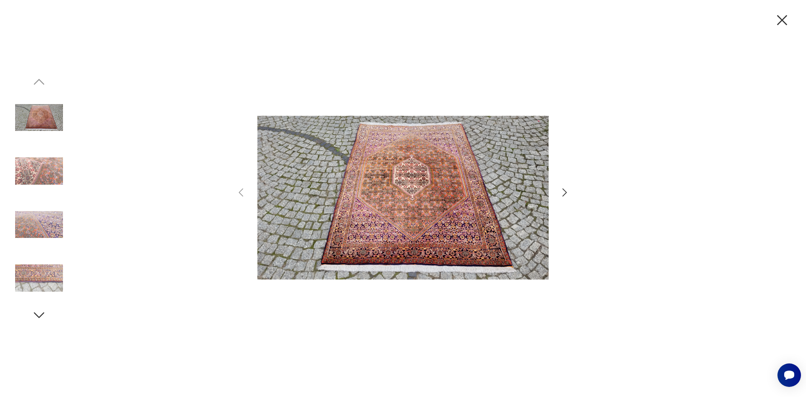
click at [571, 191] on icon "button" at bounding box center [565, 192] width 12 height 12
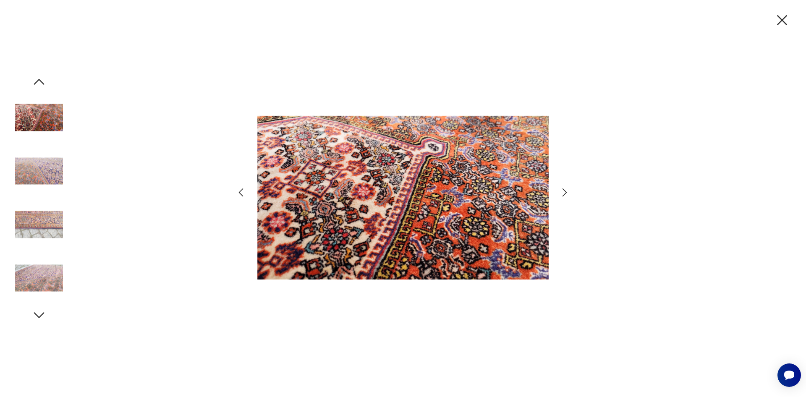
click at [565, 195] on icon "button" at bounding box center [565, 192] width 12 height 12
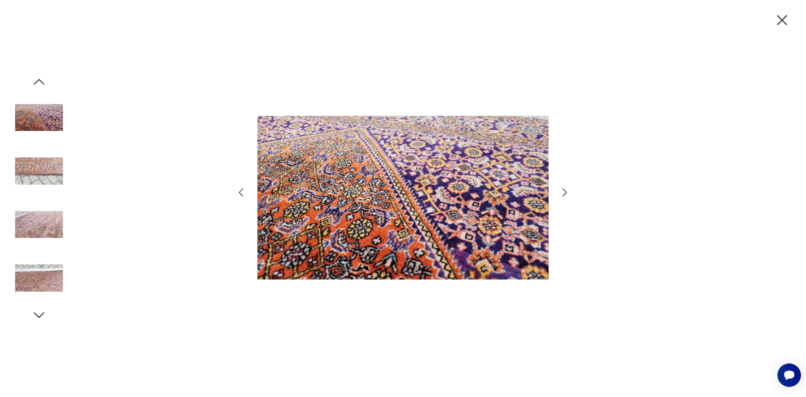
click at [565, 195] on icon "button" at bounding box center [565, 192] width 12 height 12
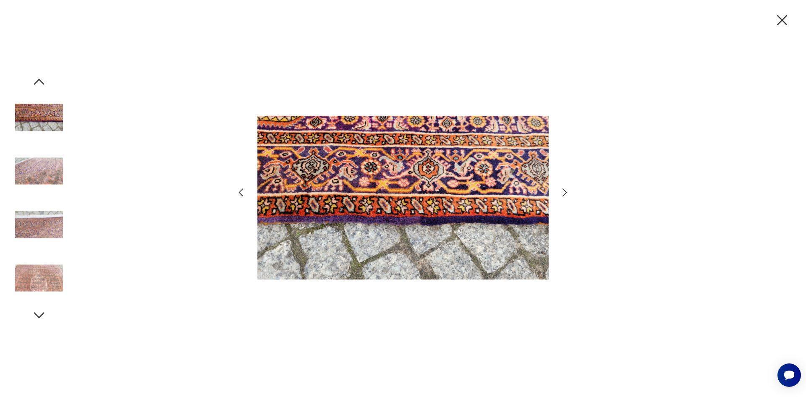
click at [565, 195] on icon "button" at bounding box center [565, 192] width 12 height 12
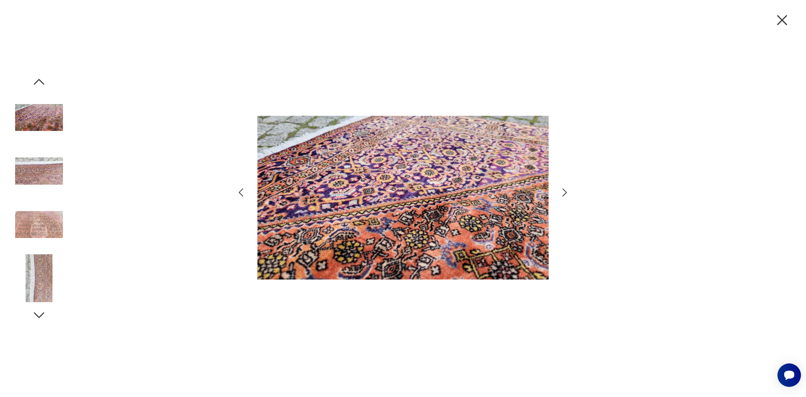
click at [565, 195] on icon "button" at bounding box center [565, 192] width 12 height 12
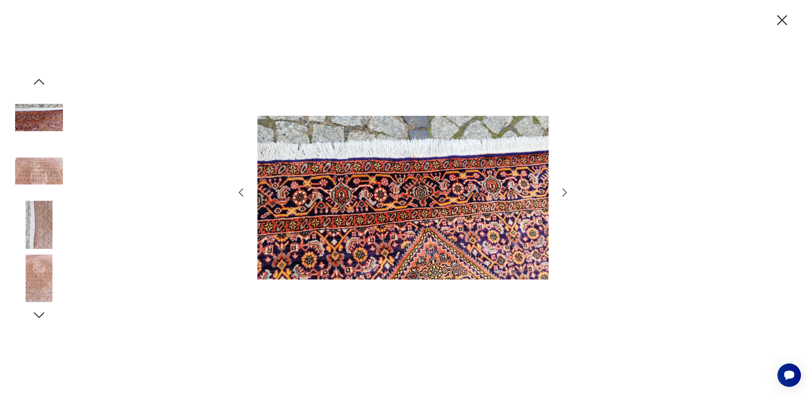
click at [565, 195] on icon "button" at bounding box center [565, 192] width 12 height 12
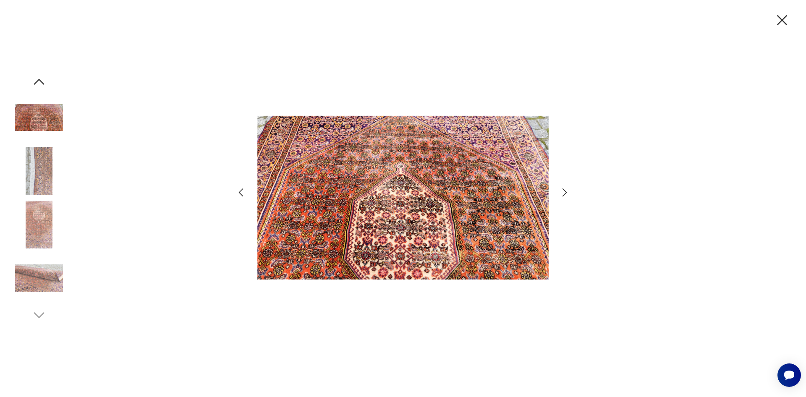
click at [565, 195] on icon "button" at bounding box center [565, 192] width 12 height 12
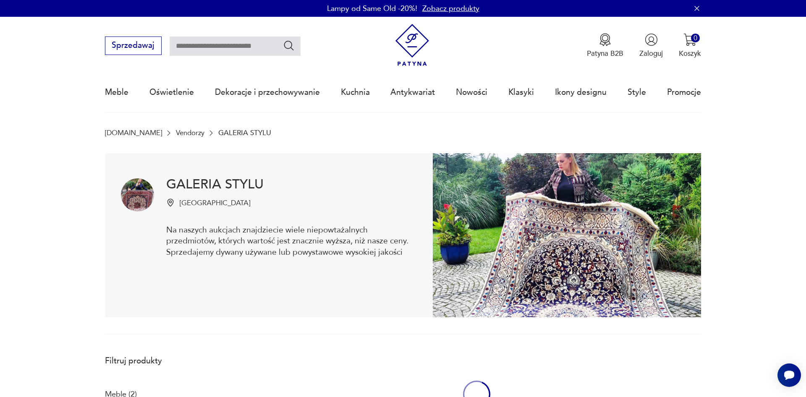
scroll to position [666, 0]
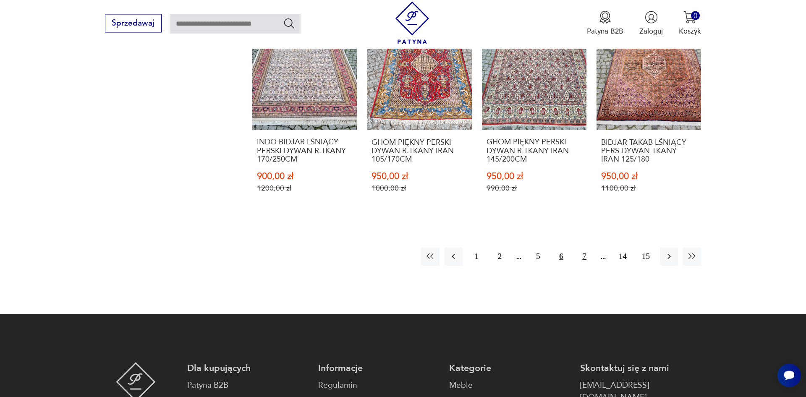
click at [586, 250] on button "7" at bounding box center [584, 257] width 18 height 18
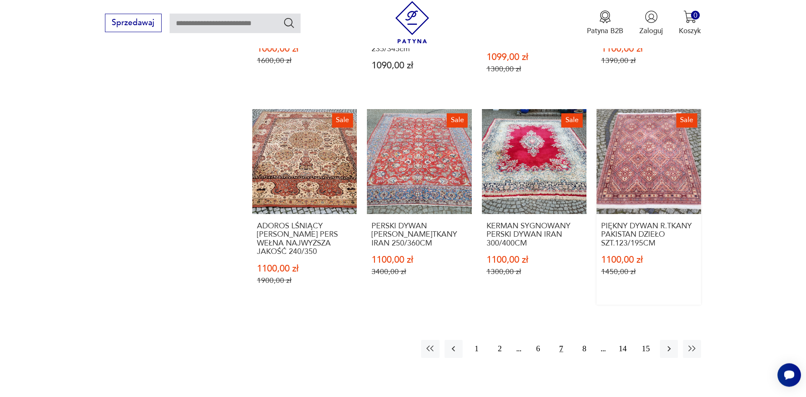
scroll to position [910, 0]
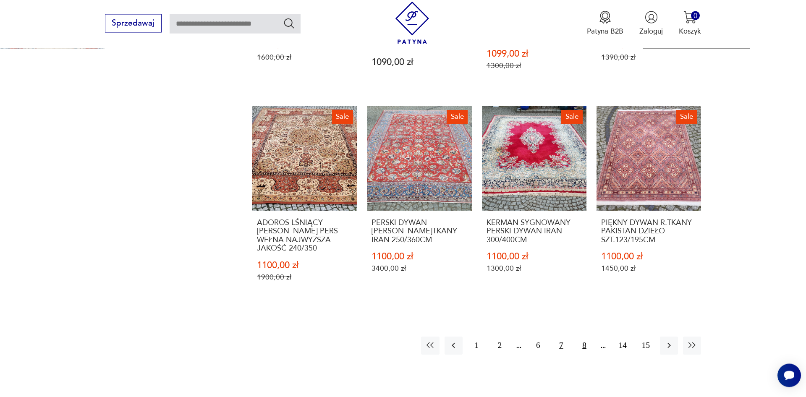
drag, startPoint x: 584, startPoint y: 340, endPoint x: 590, endPoint y: 333, distance: 9.0
click at [585, 340] on button "8" at bounding box center [584, 346] width 18 height 18
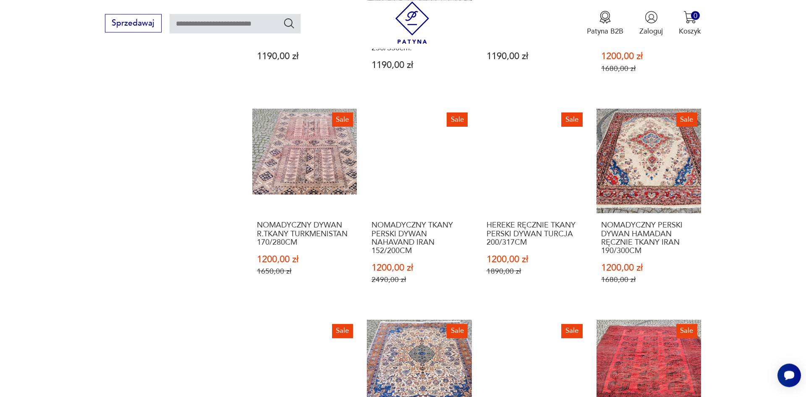
scroll to position [910, 0]
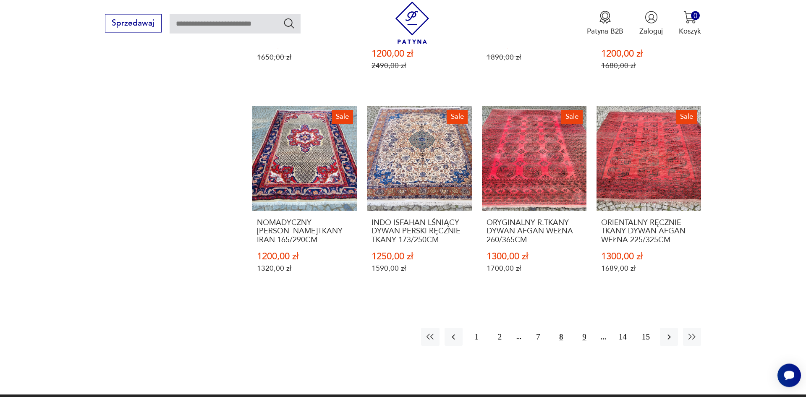
click at [589, 340] on button "9" at bounding box center [584, 337] width 18 height 18
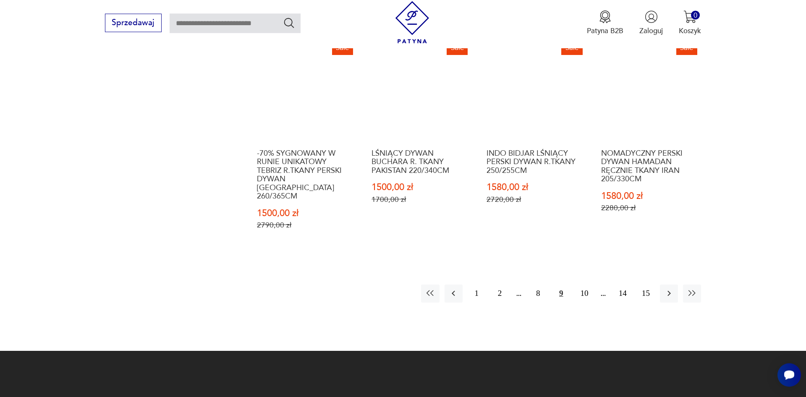
scroll to position [996, 0]
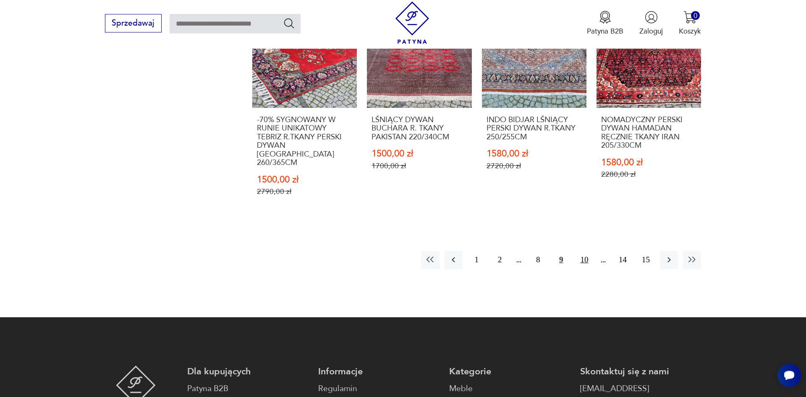
click at [589, 251] on button "10" at bounding box center [584, 260] width 18 height 18
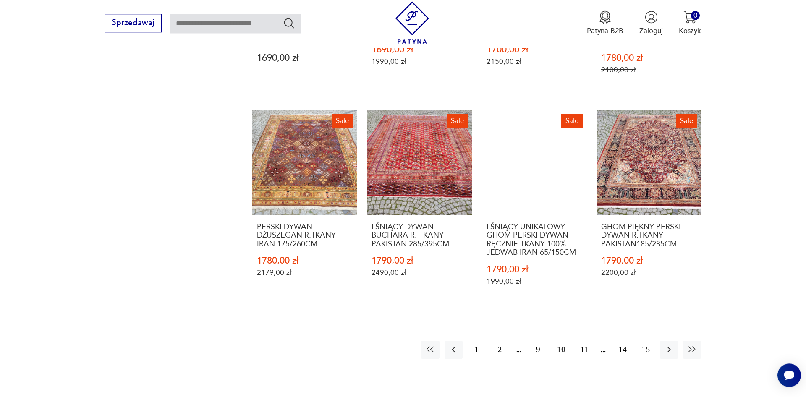
scroll to position [910, 0]
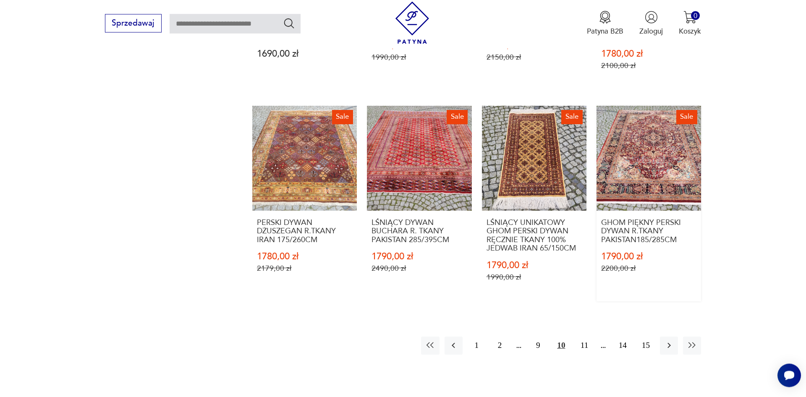
click at [669, 170] on link "Sale GHOM PIĘKNY PERSKI DYWAN R.TKANY PAKISTAN185/285CM 1790,00 zł 2200,00 zł" at bounding box center [649, 203] width 105 height 195
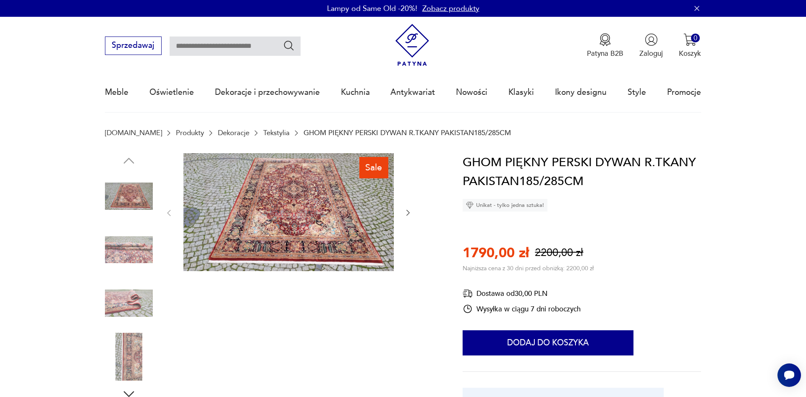
click at [307, 239] on img at bounding box center [289, 212] width 210 height 118
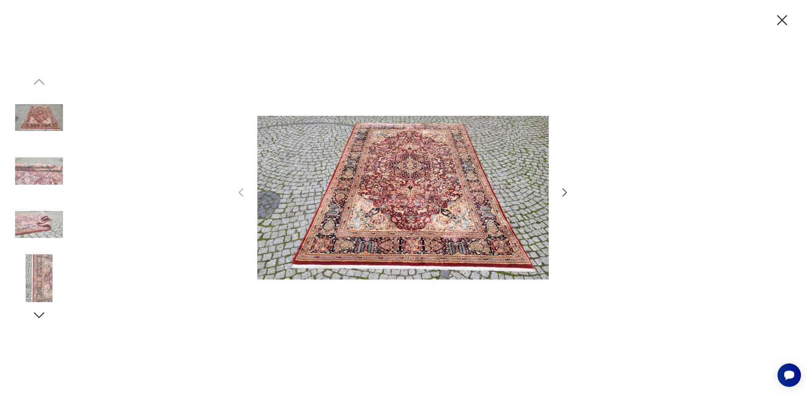
click at [566, 193] on icon "button" at bounding box center [565, 193] width 5 height 8
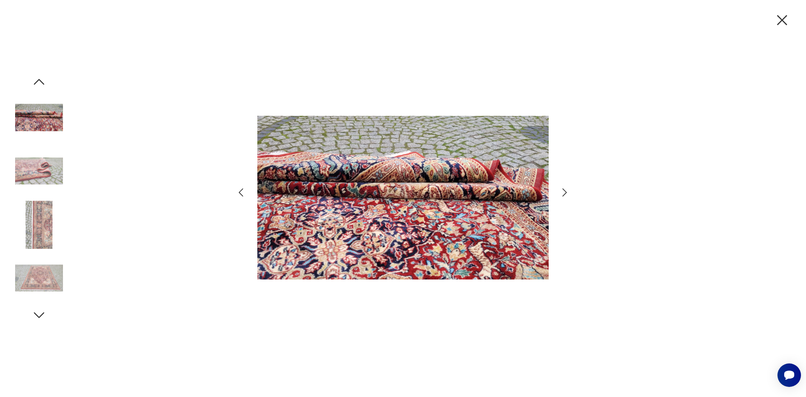
click at [563, 196] on icon "button" at bounding box center [565, 193] width 5 height 8
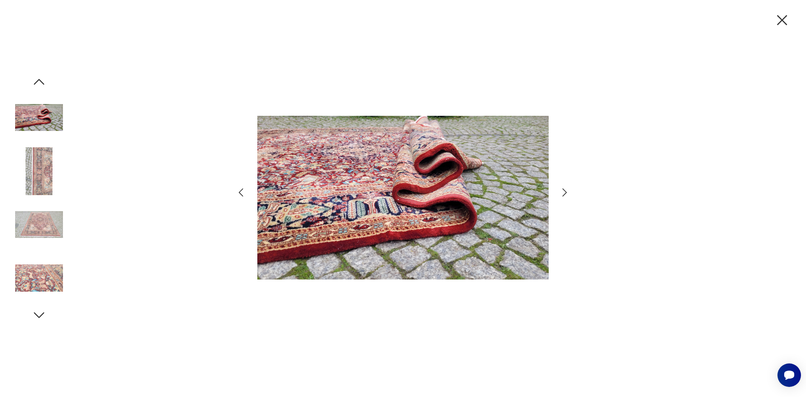
click at [563, 196] on icon "button" at bounding box center [565, 193] width 5 height 8
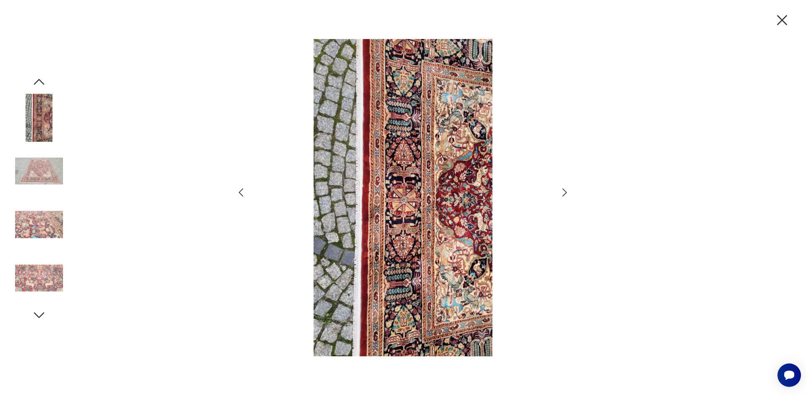
click at [563, 196] on icon "button" at bounding box center [565, 193] width 5 height 8
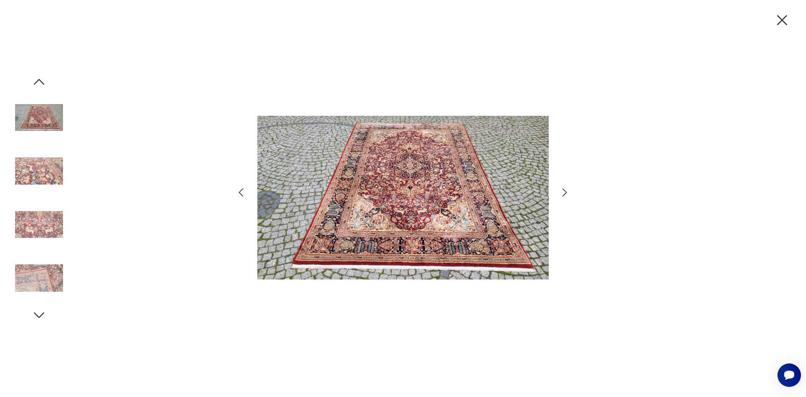
click at [563, 196] on icon "button" at bounding box center [565, 193] width 5 height 8
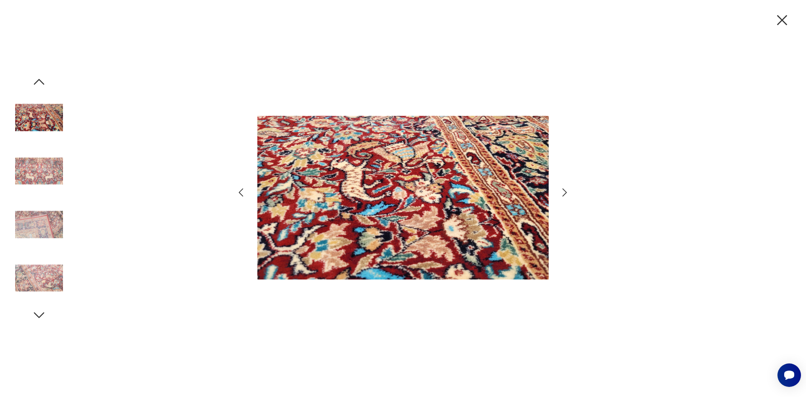
click at [563, 196] on icon "button" at bounding box center [565, 193] width 5 height 8
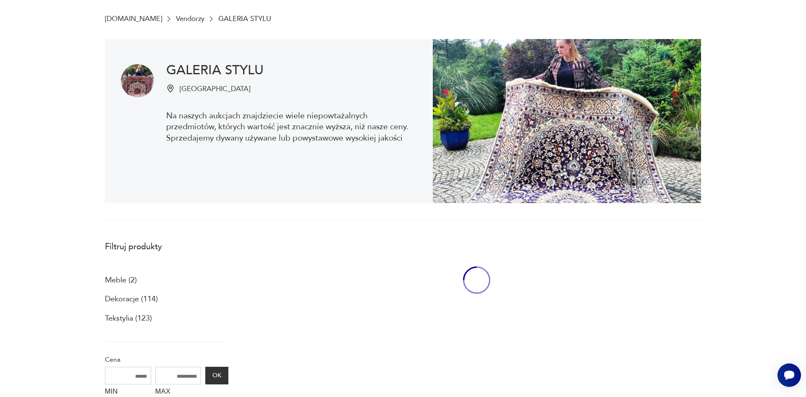
scroll to position [1202, 0]
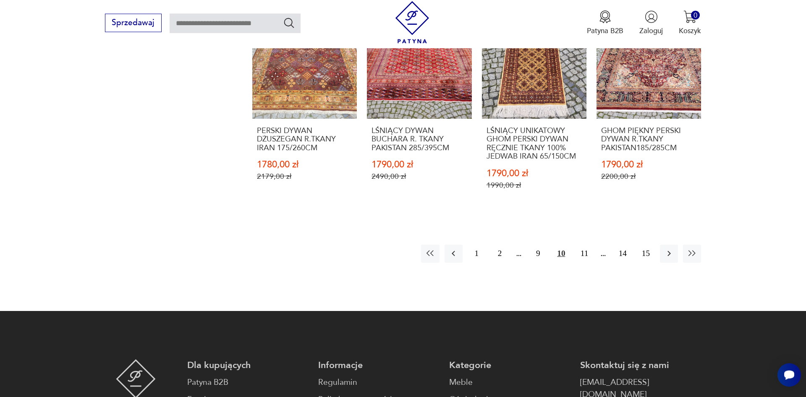
scroll to position [1039, 0]
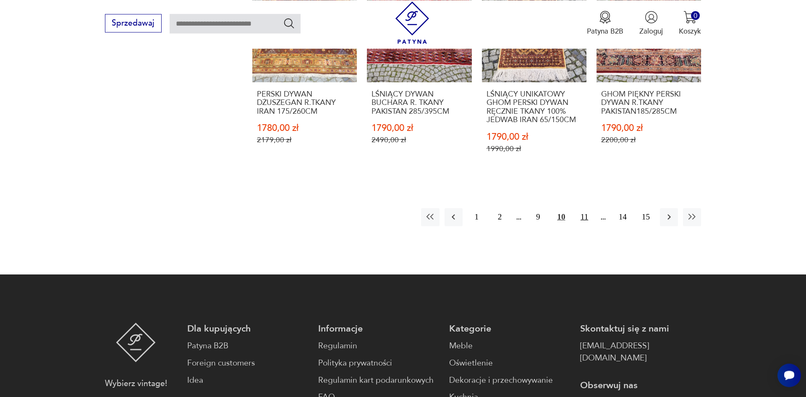
click at [586, 210] on button "11" at bounding box center [584, 217] width 18 height 18
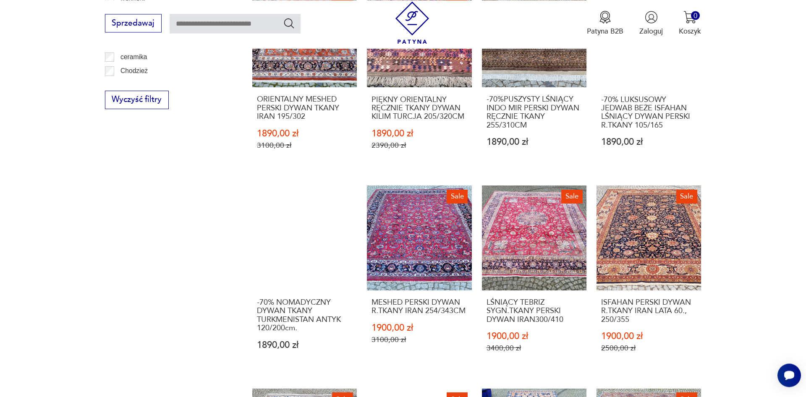
scroll to position [868, 0]
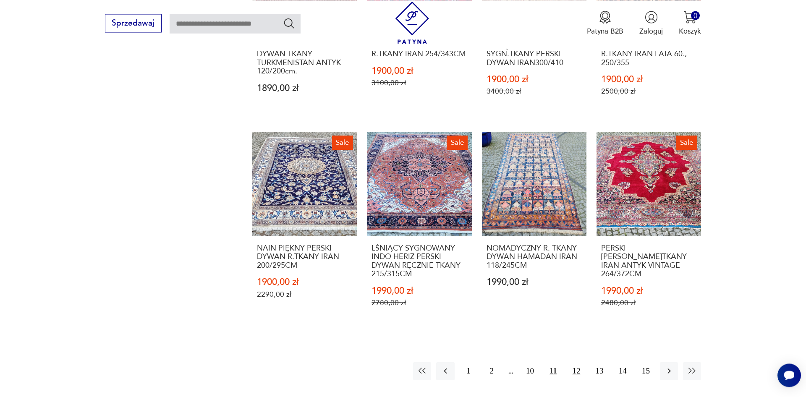
click at [578, 374] on button "12" at bounding box center [576, 371] width 18 height 18
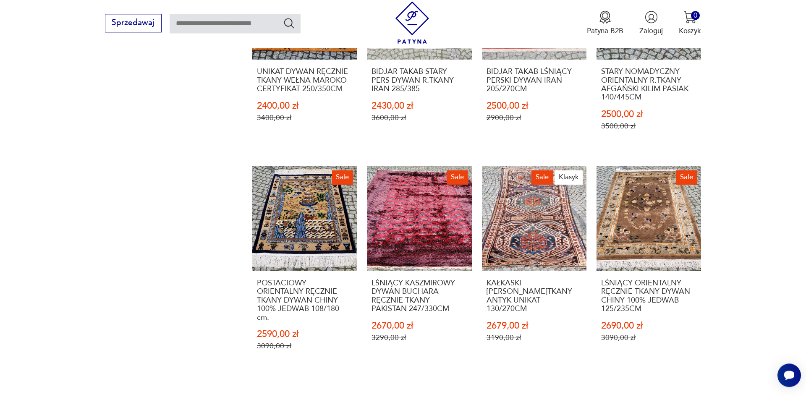
scroll to position [910, 0]
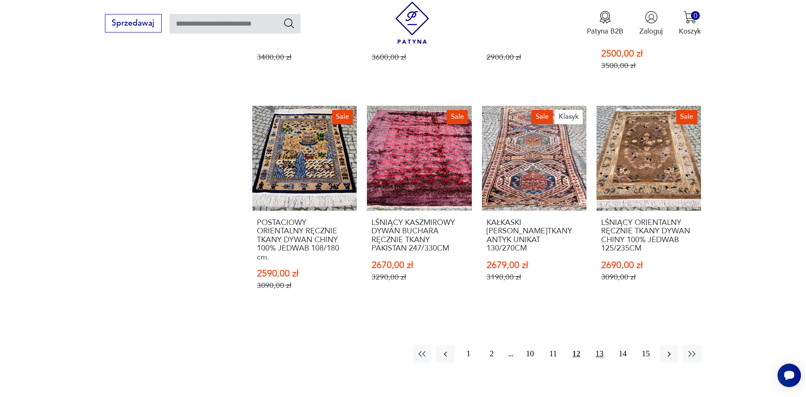
click at [599, 354] on button "13" at bounding box center [599, 354] width 18 height 18
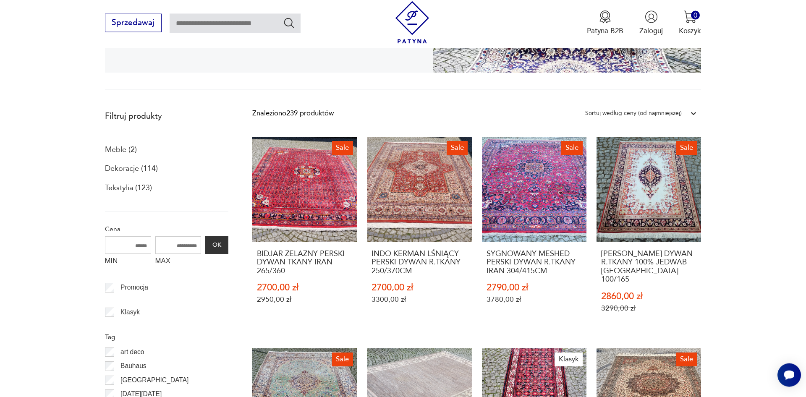
scroll to position [268, 0]
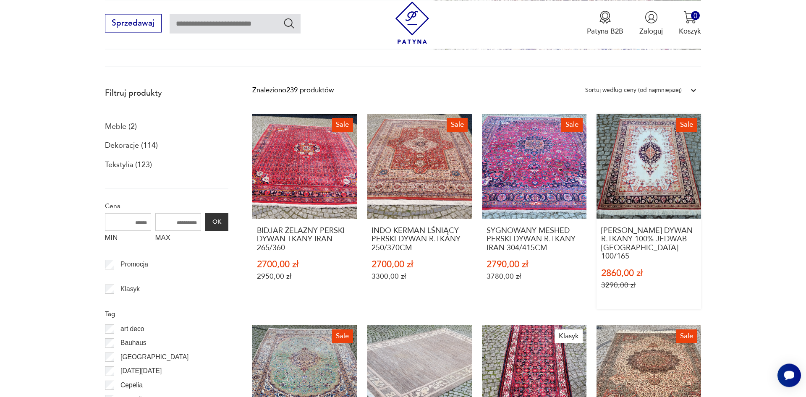
click at [667, 191] on link "Sale GHOM [PERSON_NAME]TKANY 100% JEDWAB [GEOGRAPHIC_DATA] 100/165 2860,00 zł 3…" at bounding box center [649, 211] width 105 height 195
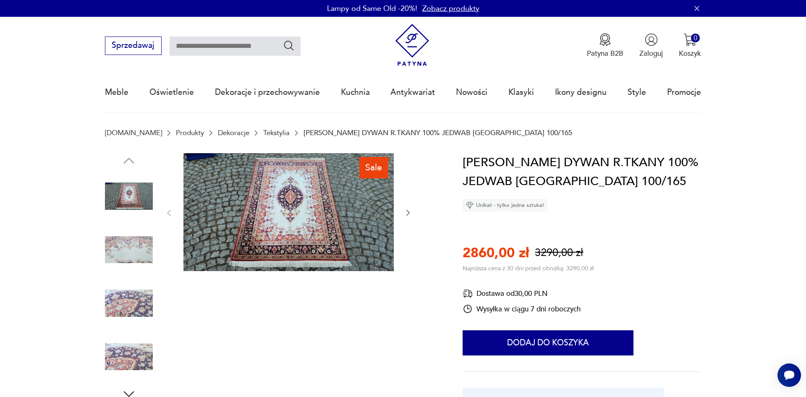
click at [301, 248] on img at bounding box center [289, 212] width 210 height 118
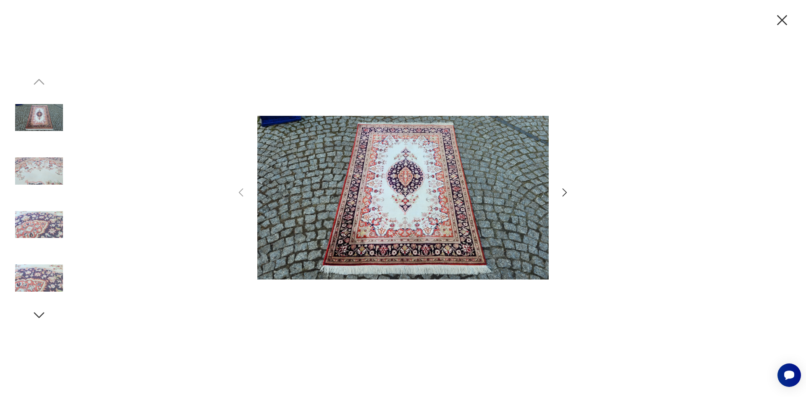
click at [563, 193] on icon "button" at bounding box center [565, 192] width 12 height 12
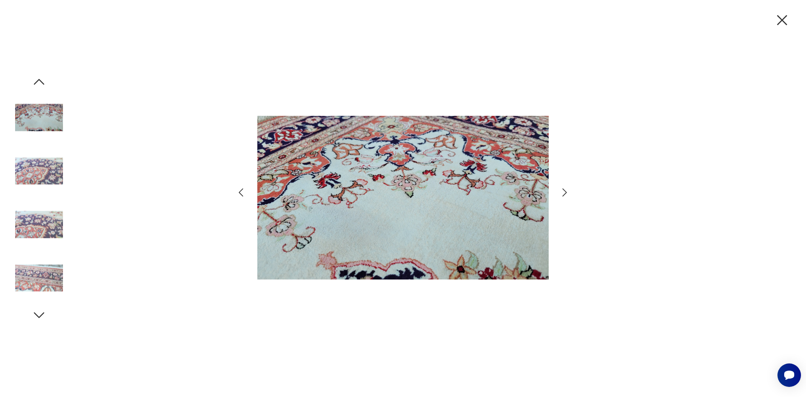
click at [563, 193] on icon "button" at bounding box center [565, 192] width 12 height 12
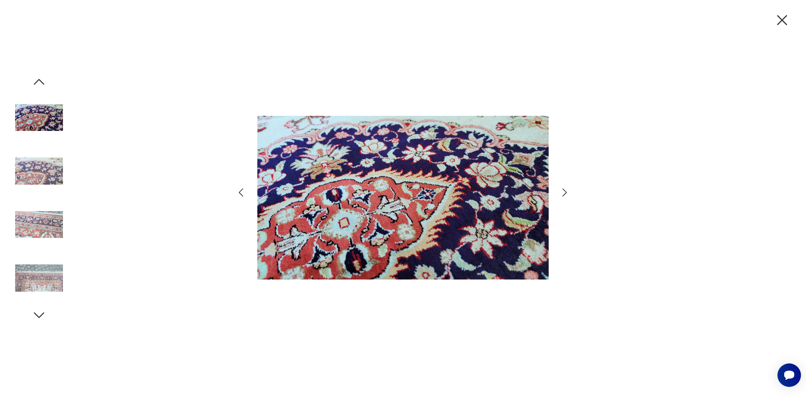
click at [563, 193] on icon "button" at bounding box center [565, 192] width 12 height 12
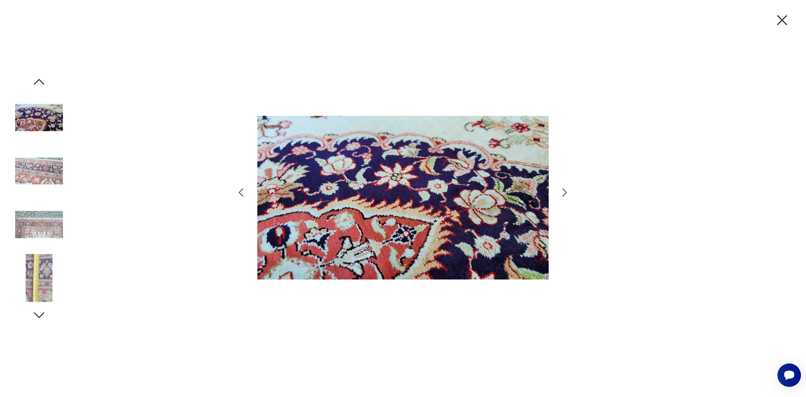
click at [563, 193] on icon "button" at bounding box center [565, 192] width 12 height 12
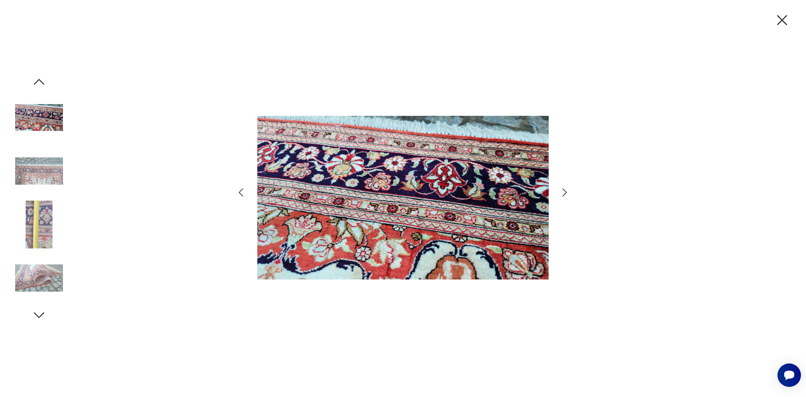
click at [563, 193] on icon "button" at bounding box center [565, 192] width 12 height 12
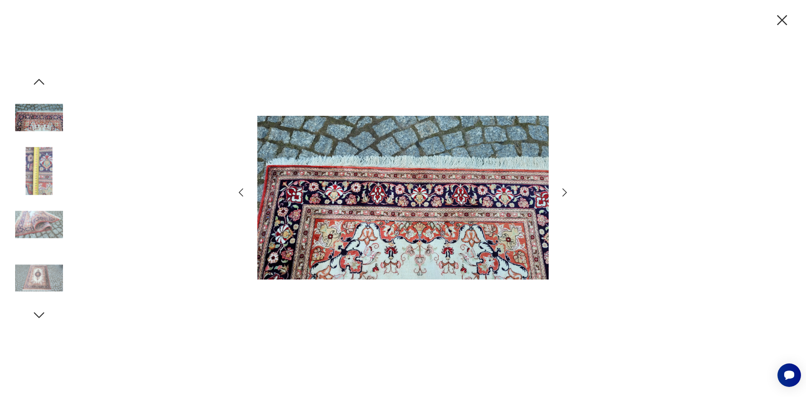
click at [563, 193] on icon "button" at bounding box center [565, 192] width 12 height 12
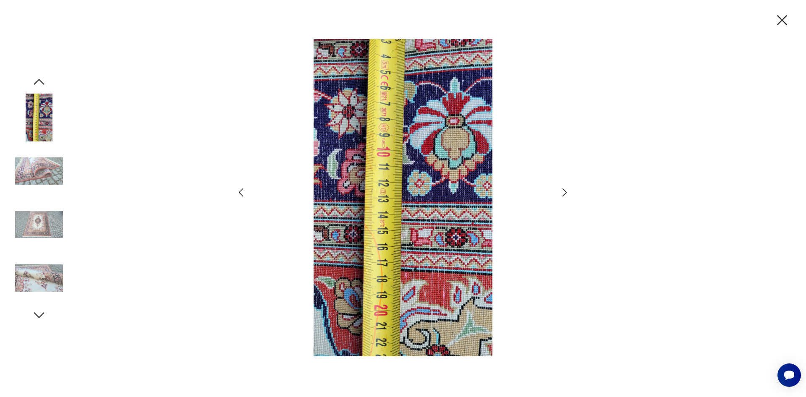
click at [563, 193] on icon "button" at bounding box center [565, 192] width 12 height 12
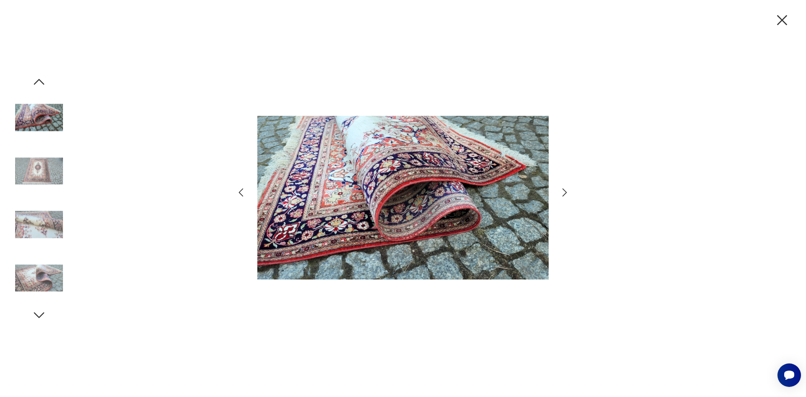
click at [563, 193] on icon "button" at bounding box center [565, 192] width 12 height 12
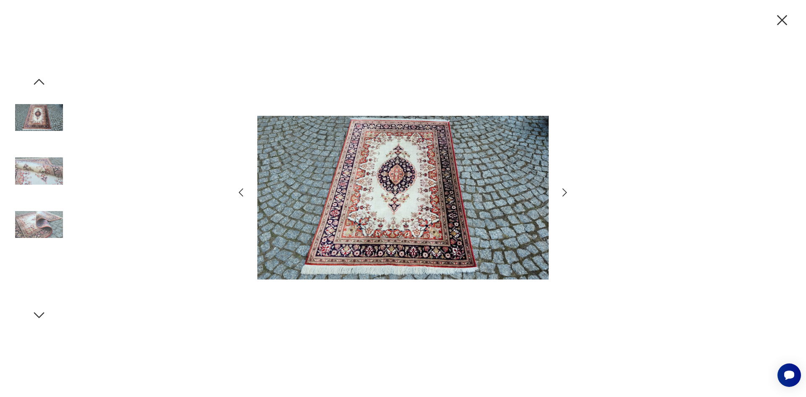
click at [563, 193] on icon "button" at bounding box center [565, 192] width 12 height 12
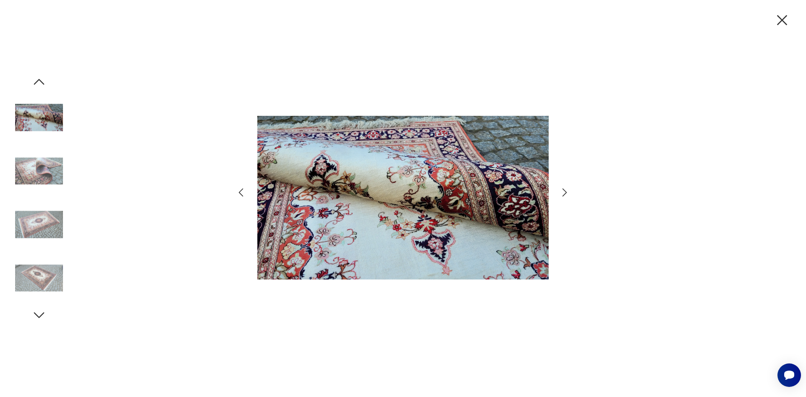
click at [563, 193] on icon "button" at bounding box center [565, 192] width 12 height 12
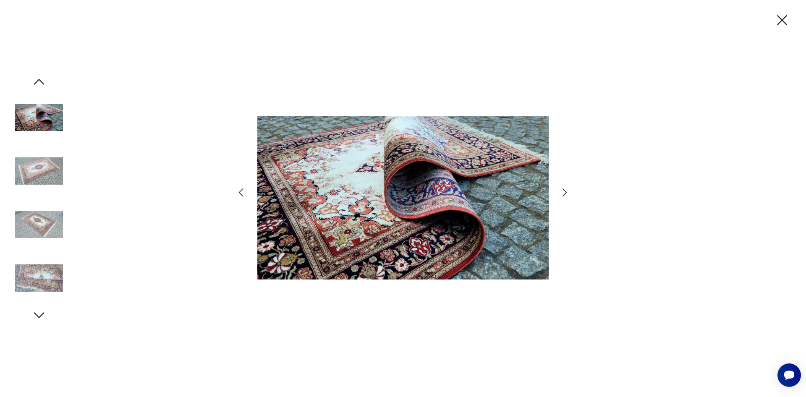
click at [563, 193] on icon "button" at bounding box center [565, 192] width 12 height 12
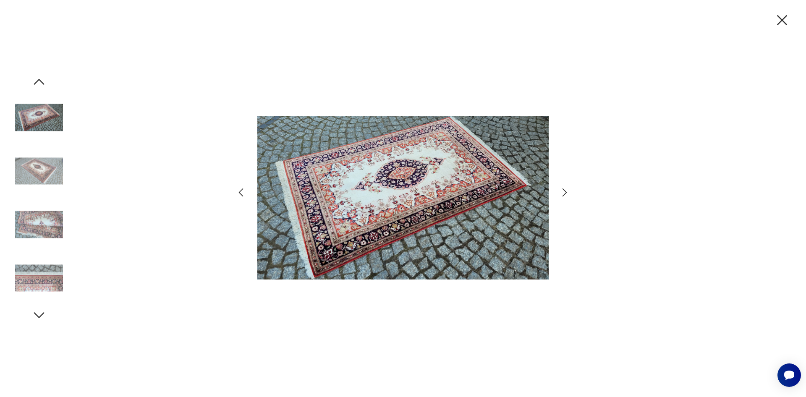
click at [563, 193] on icon "button" at bounding box center [565, 192] width 12 height 12
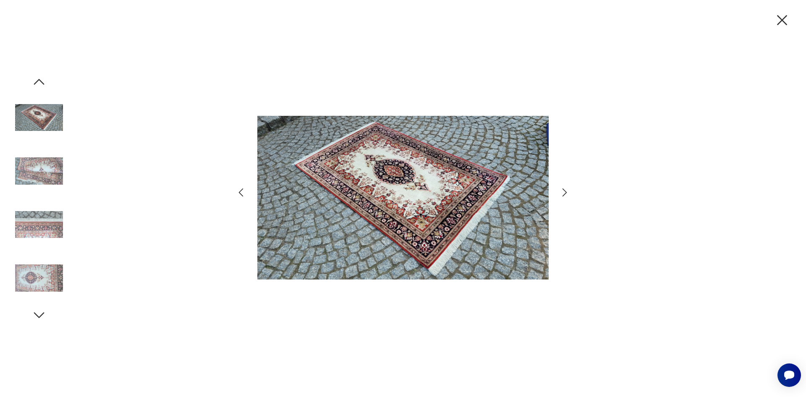
click at [781, 18] on icon "button" at bounding box center [783, 20] width 18 height 18
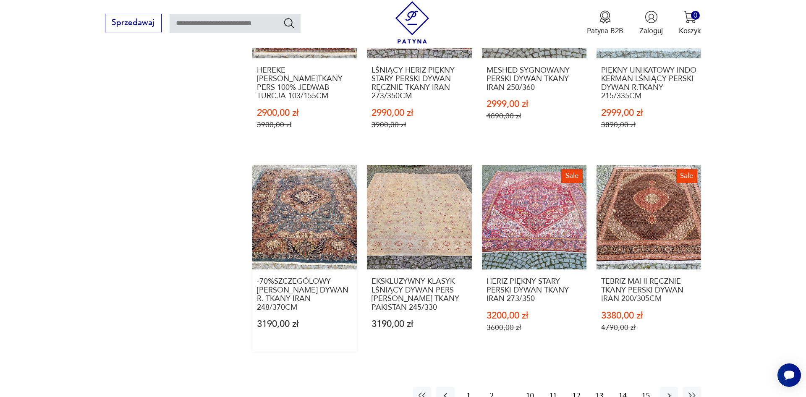
scroll to position [886, 0]
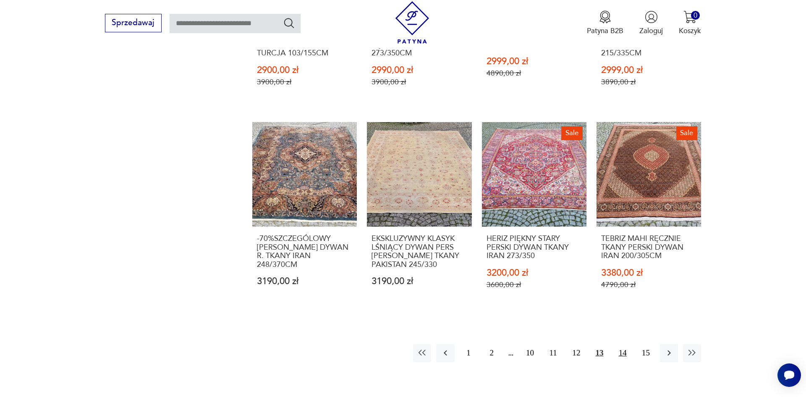
click at [617, 347] on button "14" at bounding box center [623, 353] width 18 height 18
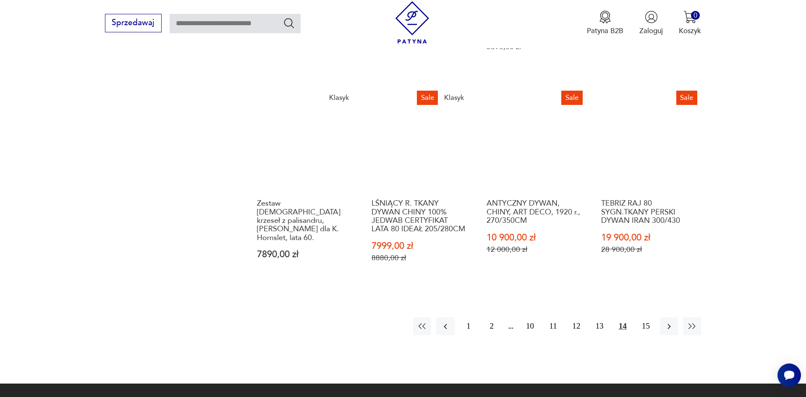
scroll to position [1039, 0]
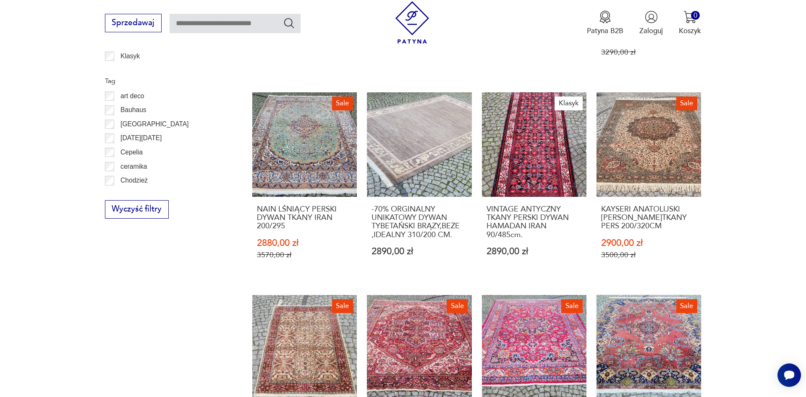
scroll to position [500, 0]
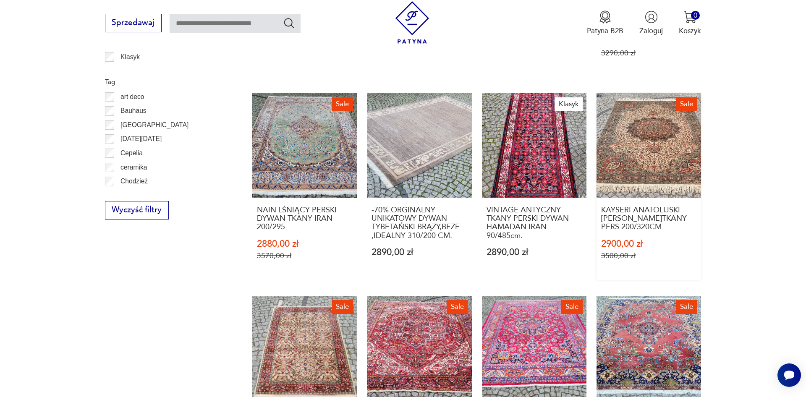
click at [636, 131] on link "Sale KAYSERI ANATOLIJSKI DYWAN R.TKANY PERS 200/320CM 2900,00 zł 3500,00 zł" at bounding box center [649, 186] width 105 height 187
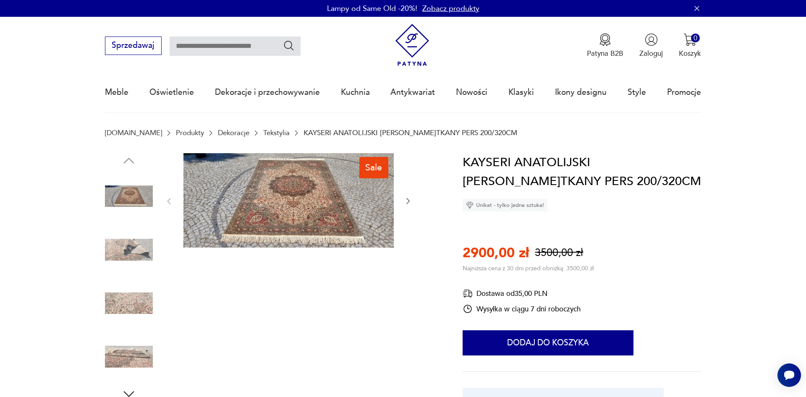
click at [198, 227] on img at bounding box center [289, 200] width 210 height 95
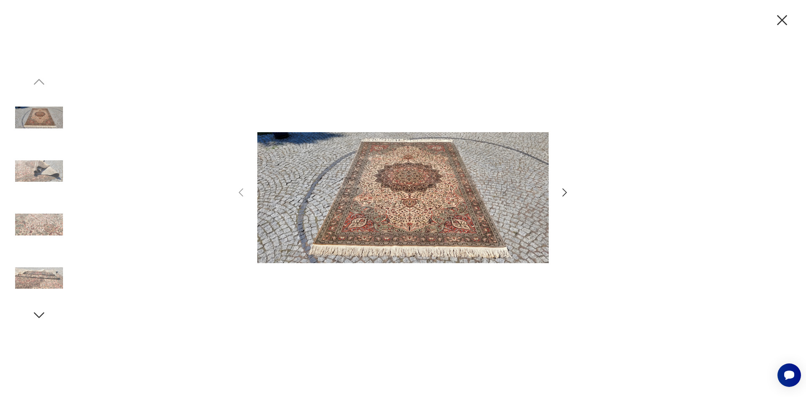
click at [482, 211] on img at bounding box center [402, 198] width 291 height 318
click at [564, 193] on icon "button" at bounding box center [565, 192] width 12 height 12
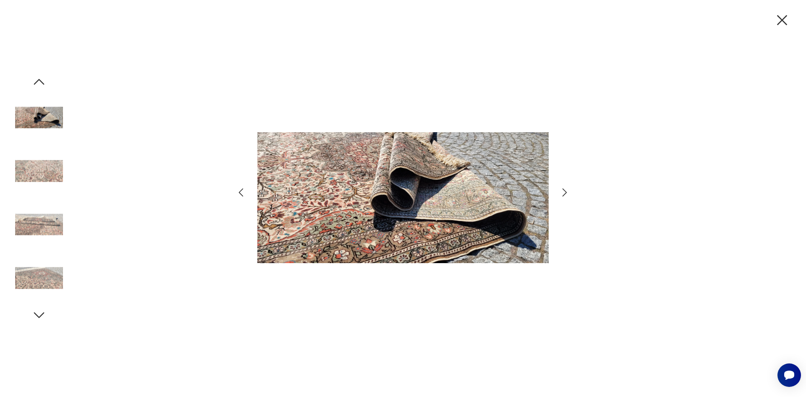
click at [564, 193] on icon "button" at bounding box center [565, 192] width 12 height 12
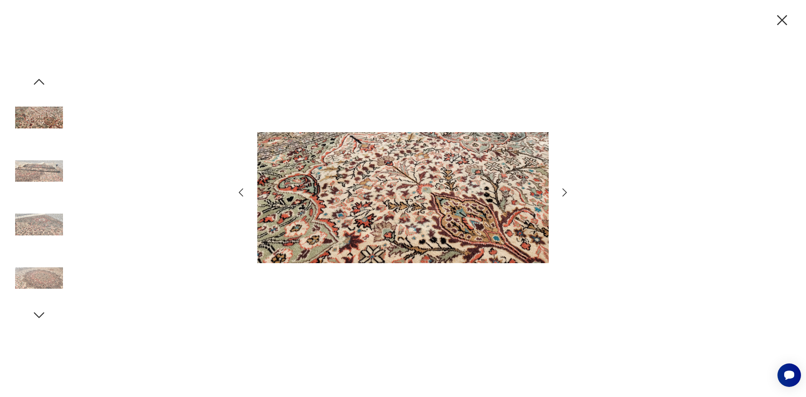
click at [564, 193] on icon "button" at bounding box center [565, 192] width 12 height 12
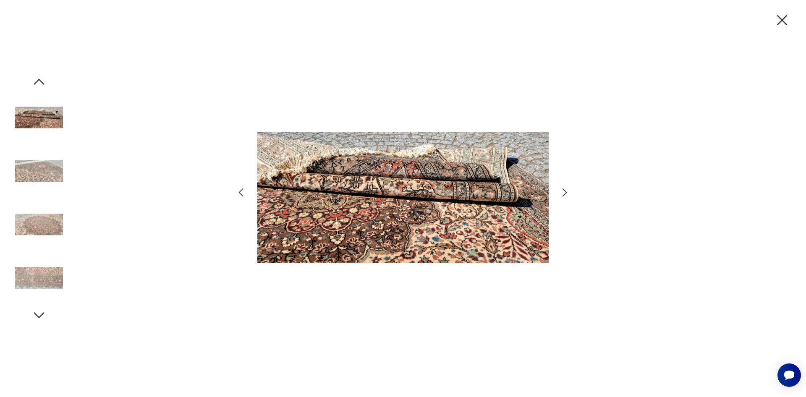
click at [564, 193] on icon "button" at bounding box center [565, 192] width 12 height 12
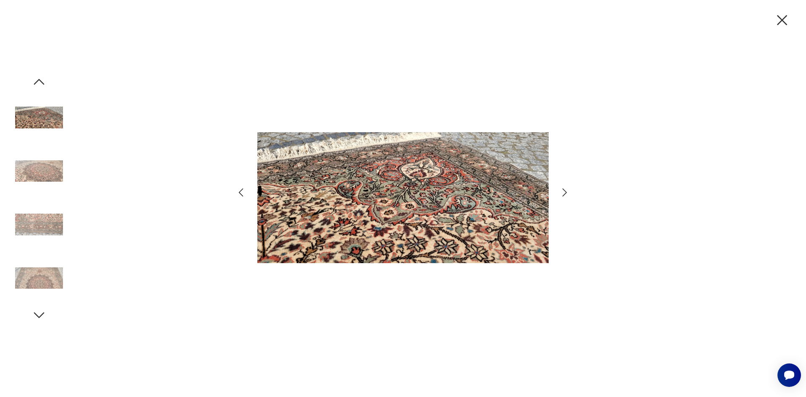
click at [564, 193] on icon "button" at bounding box center [565, 192] width 12 height 12
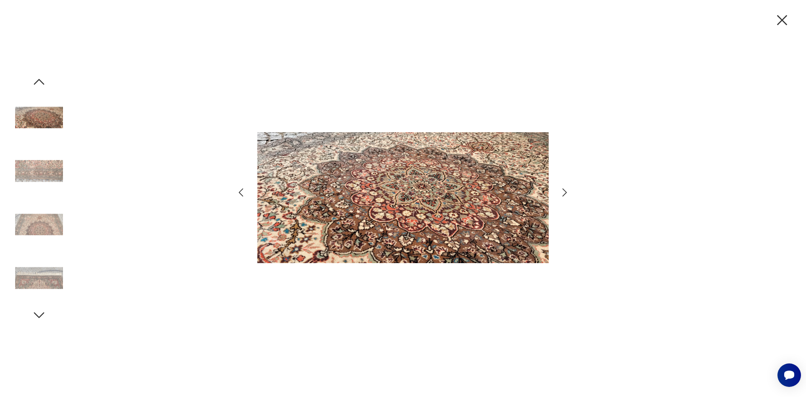
click at [564, 193] on icon "button" at bounding box center [565, 192] width 12 height 12
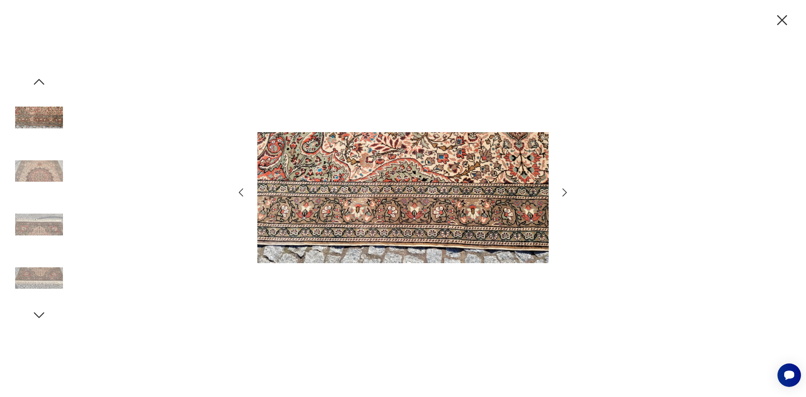
click at [564, 193] on icon "button" at bounding box center [565, 192] width 12 height 12
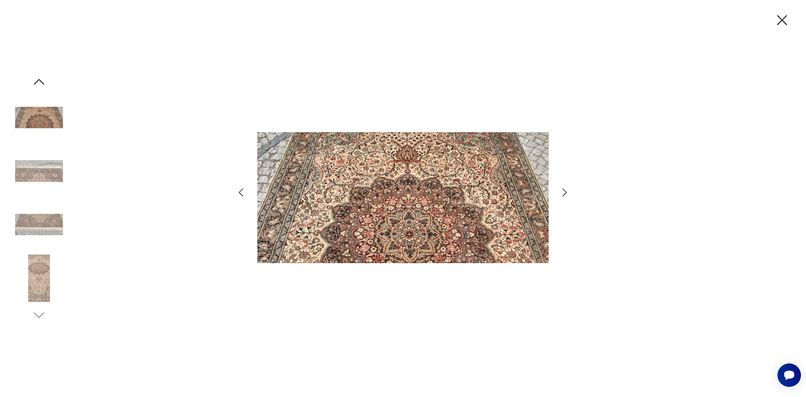
click at [564, 193] on icon "button" at bounding box center [565, 192] width 12 height 12
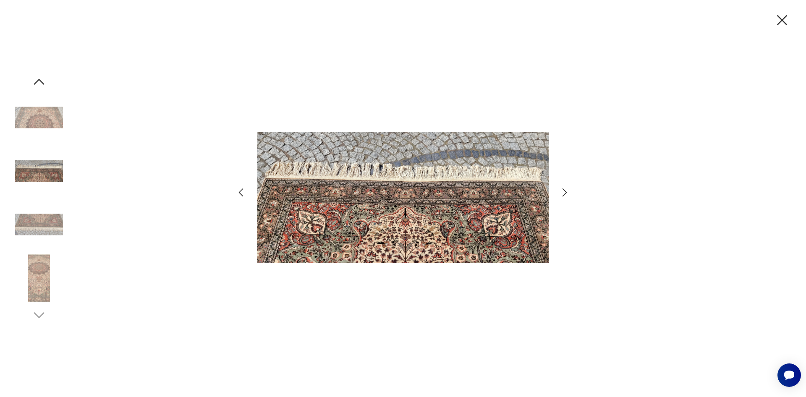
click at [564, 193] on icon "button" at bounding box center [565, 192] width 12 height 12
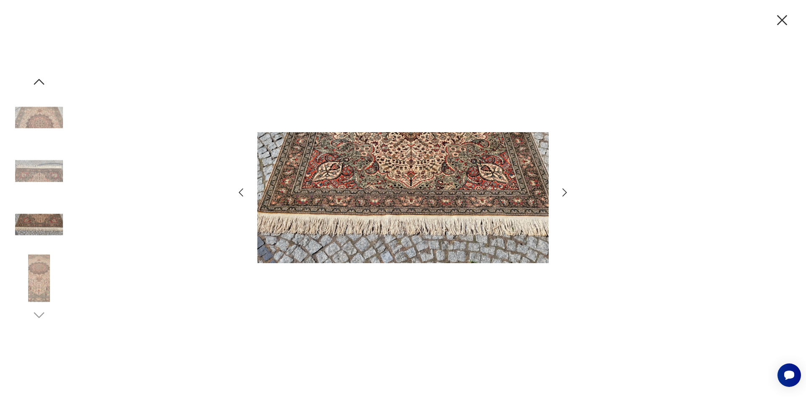
click at [564, 193] on icon "button" at bounding box center [565, 192] width 12 height 12
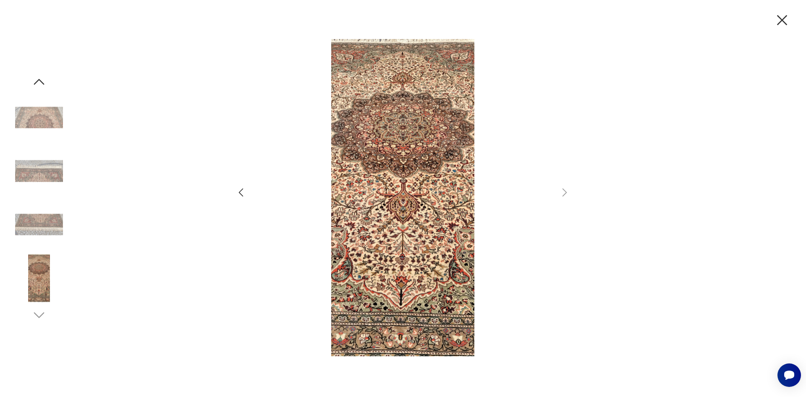
click at [790, 25] on icon "button" at bounding box center [783, 20] width 18 height 18
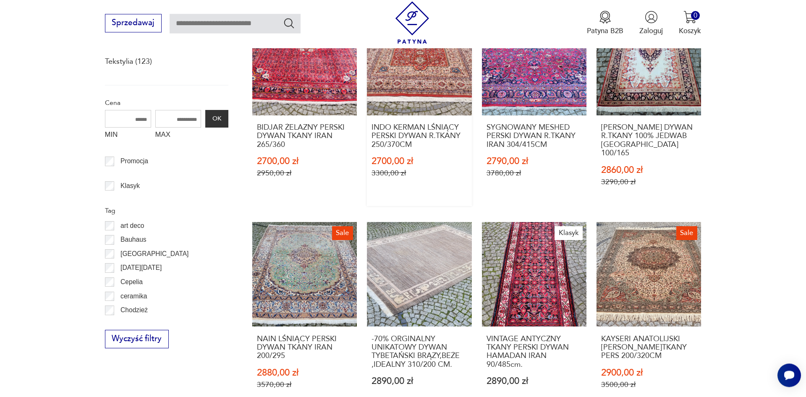
scroll to position [386, 0]
